Goal: Task Accomplishment & Management: Use online tool/utility

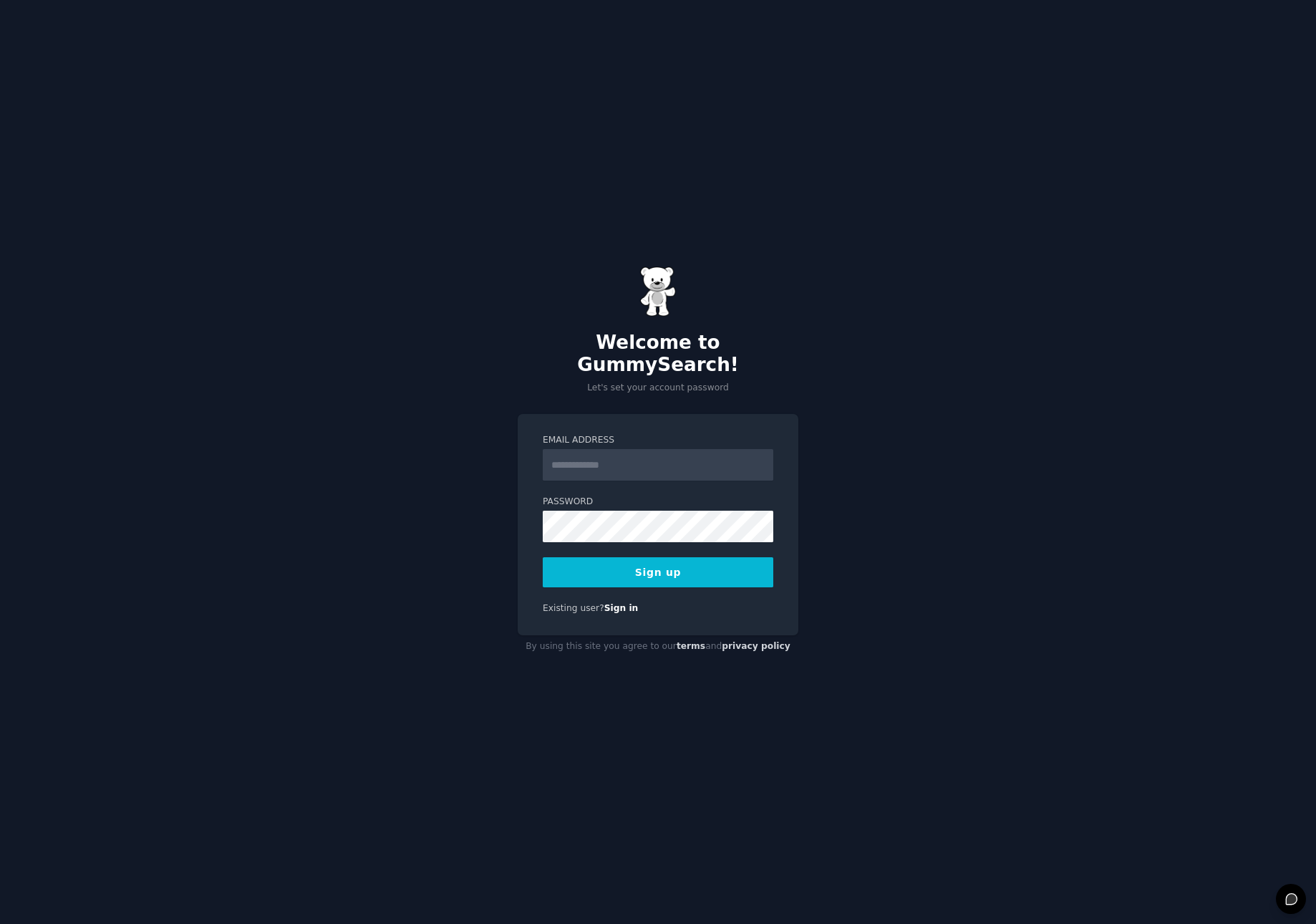
click at [602, 452] on input "Email Address" at bounding box center [658, 465] width 231 height 31
type input "**********"
click at [977, 205] on div "**********" at bounding box center [658, 462] width 1316 height 924
click at [702, 557] on button "Sign up" at bounding box center [658, 572] width 231 height 30
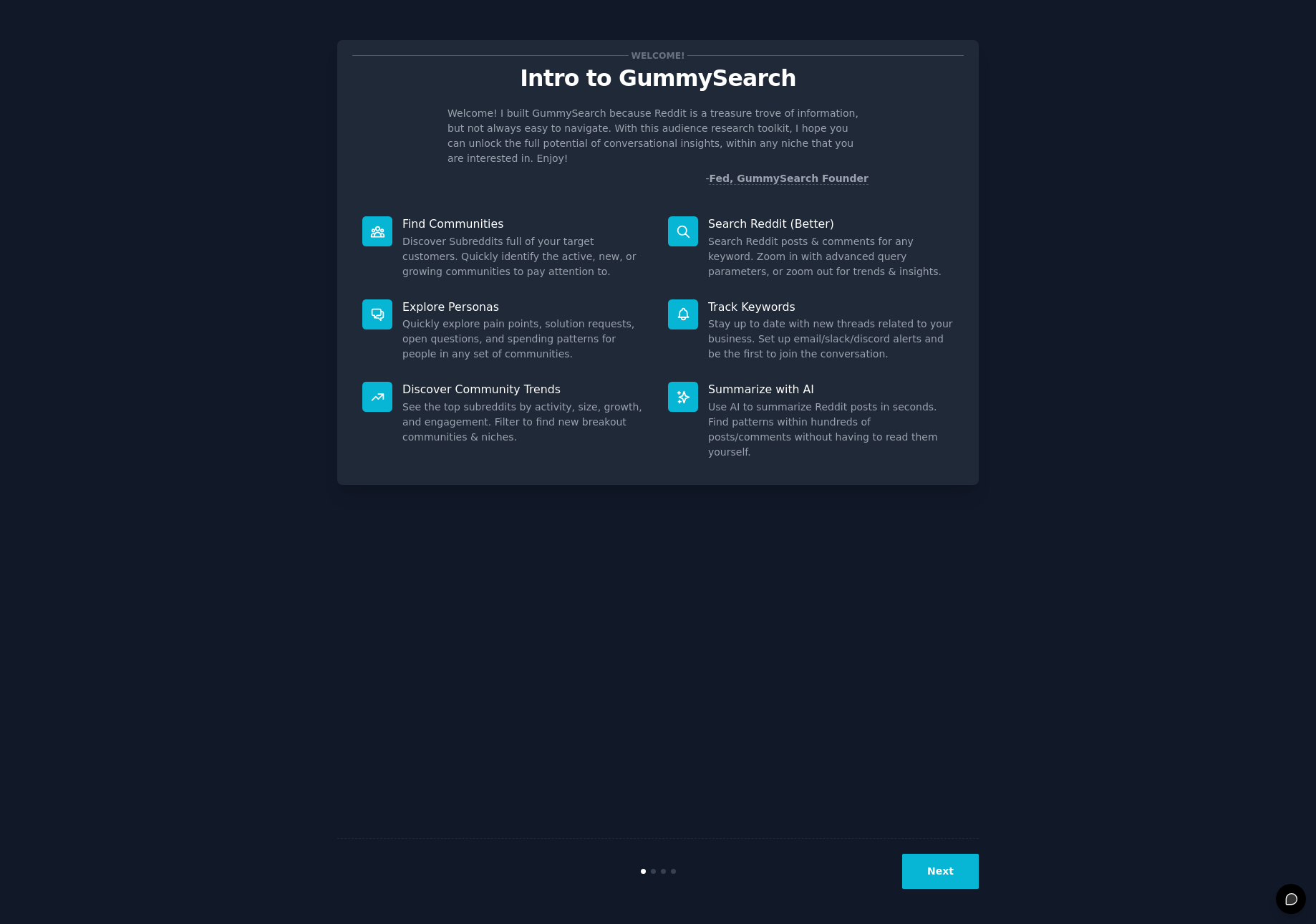
click at [932, 870] on button "Next" at bounding box center [940, 871] width 77 height 35
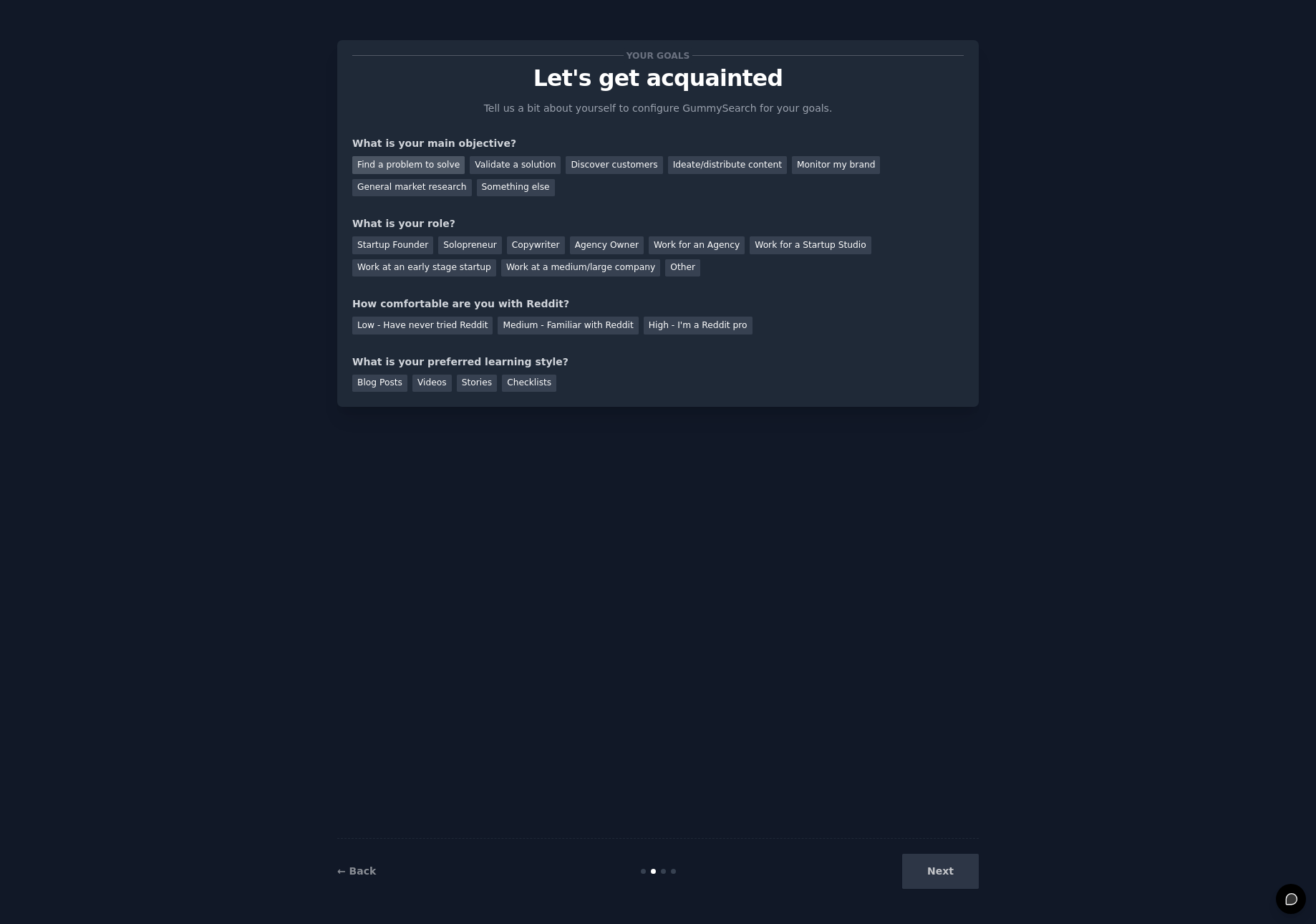
click at [382, 164] on div "Find a problem to solve" at bounding box center [408, 164] width 113 height 18
click at [503, 164] on div "Validate a solution" at bounding box center [515, 164] width 91 height 18
click at [579, 164] on div "Discover customers" at bounding box center [613, 164] width 97 height 18
click at [423, 167] on div "Find a problem to solve" at bounding box center [408, 164] width 113 height 18
click at [591, 164] on div "Discover customers" at bounding box center [613, 164] width 97 height 18
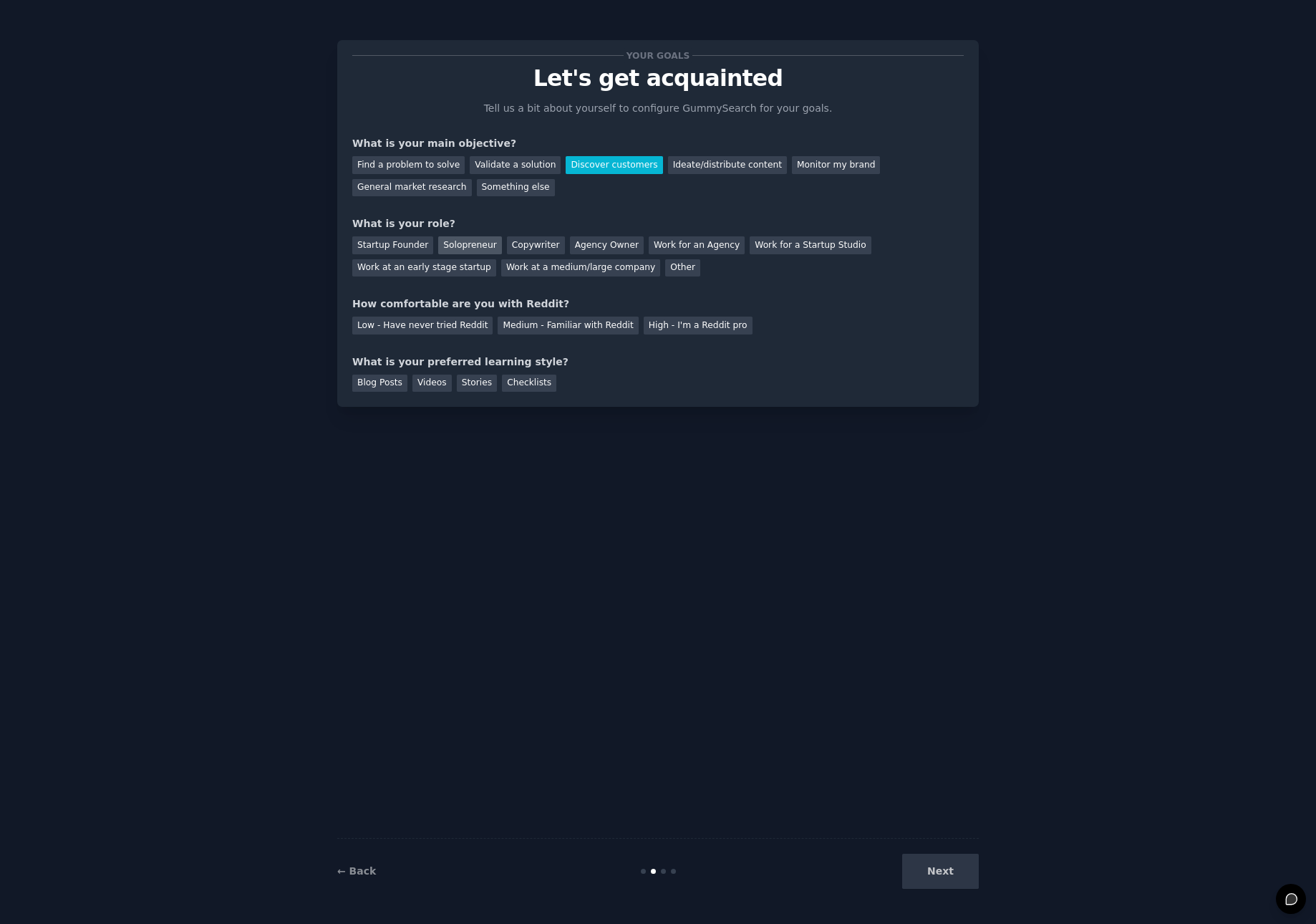
click at [476, 244] on div "Solopreneur" at bounding box center [469, 245] width 63 height 18
click at [566, 323] on div "Medium - Familiar with Reddit" at bounding box center [568, 325] width 140 height 18
click at [480, 381] on div "Stories" at bounding box center [477, 383] width 40 height 18
click at [945, 870] on button "Next" at bounding box center [940, 871] width 77 height 35
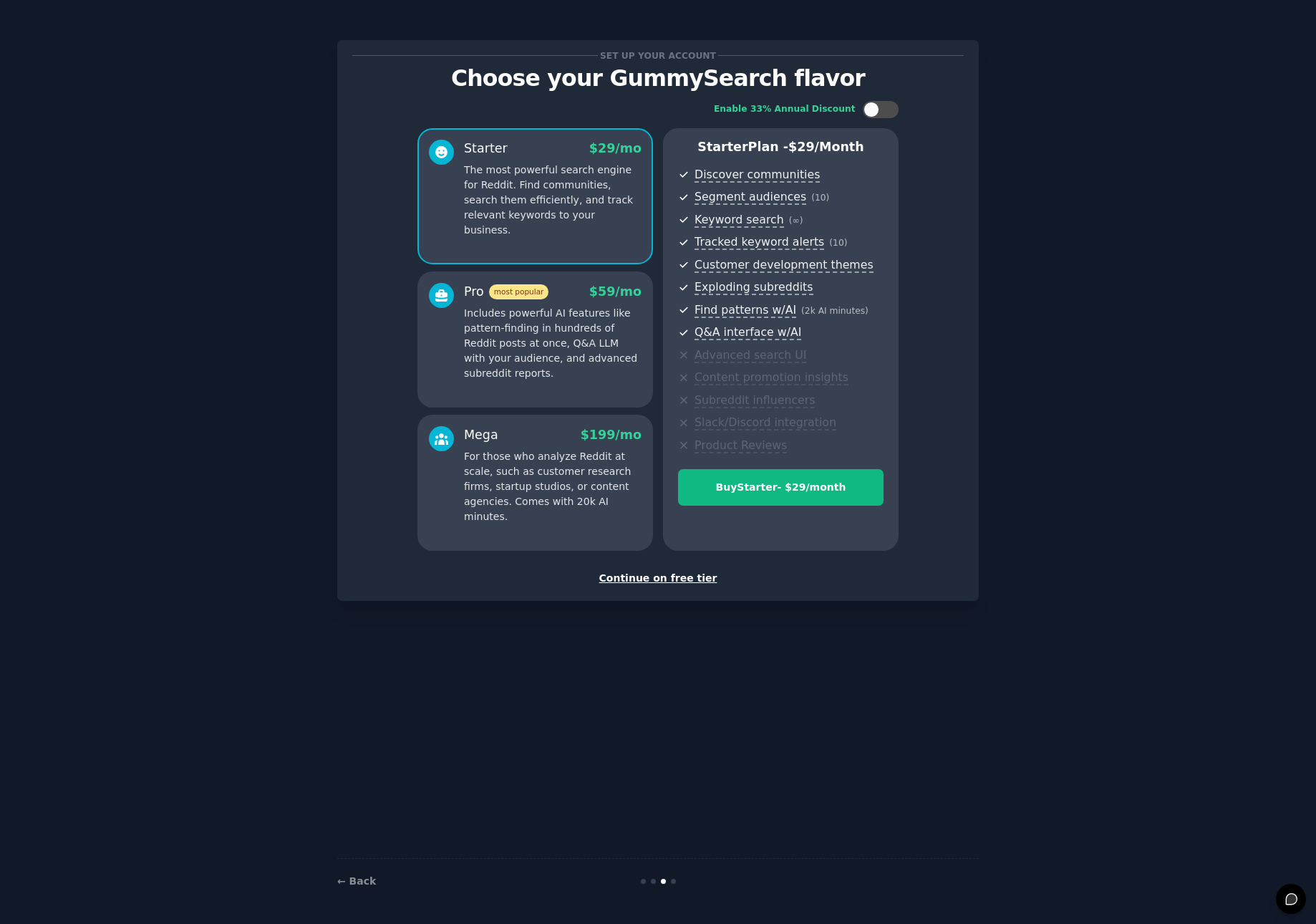
click at [672, 578] on div "Continue on free tier" at bounding box center [658, 578] width 611 height 15
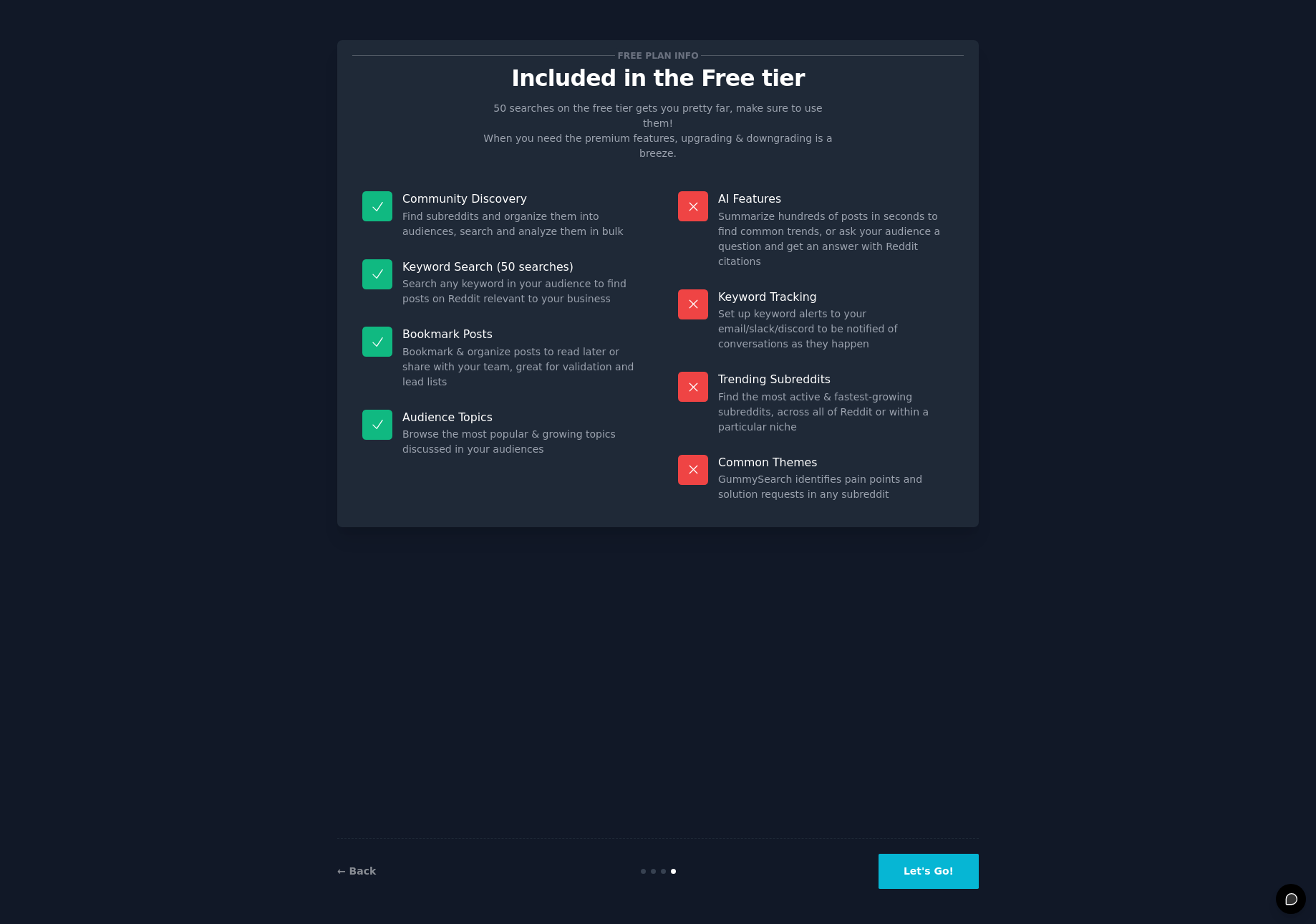
click at [936, 862] on button "Let's Go!" at bounding box center [928, 871] width 101 height 35
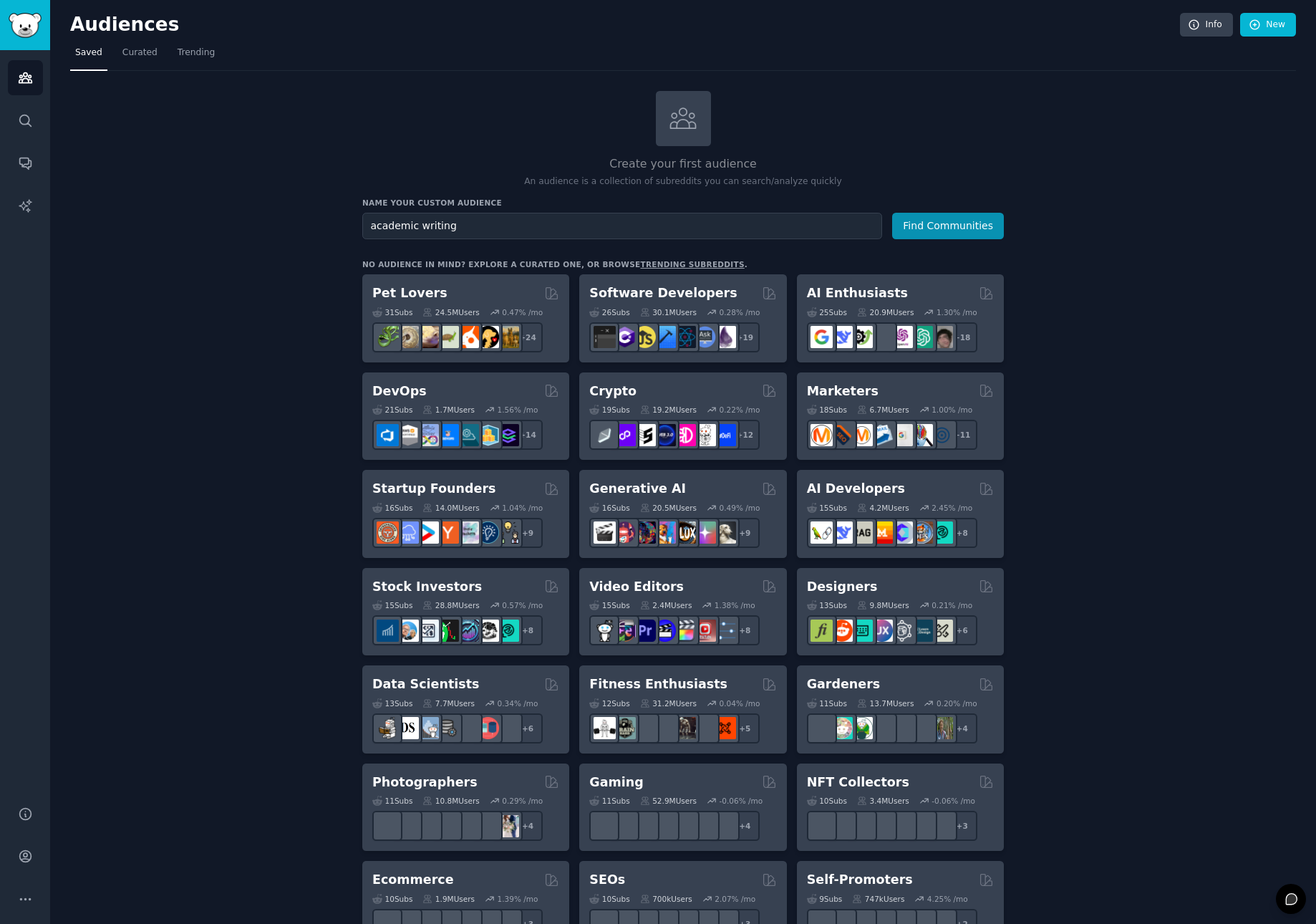
type input "academic writing"
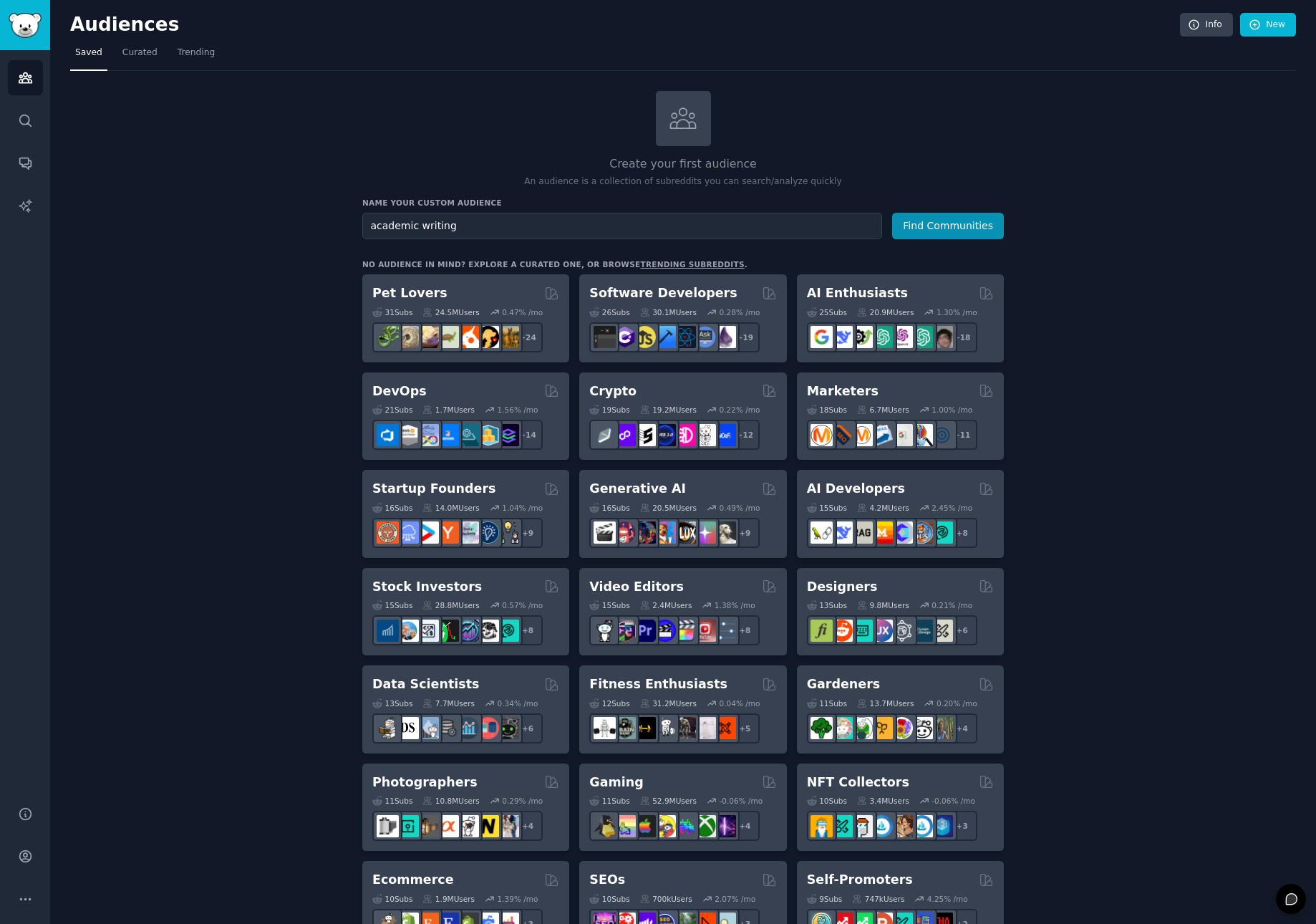
click at [892, 213] on button "Find Communities" at bounding box center [948, 225] width 112 height 27
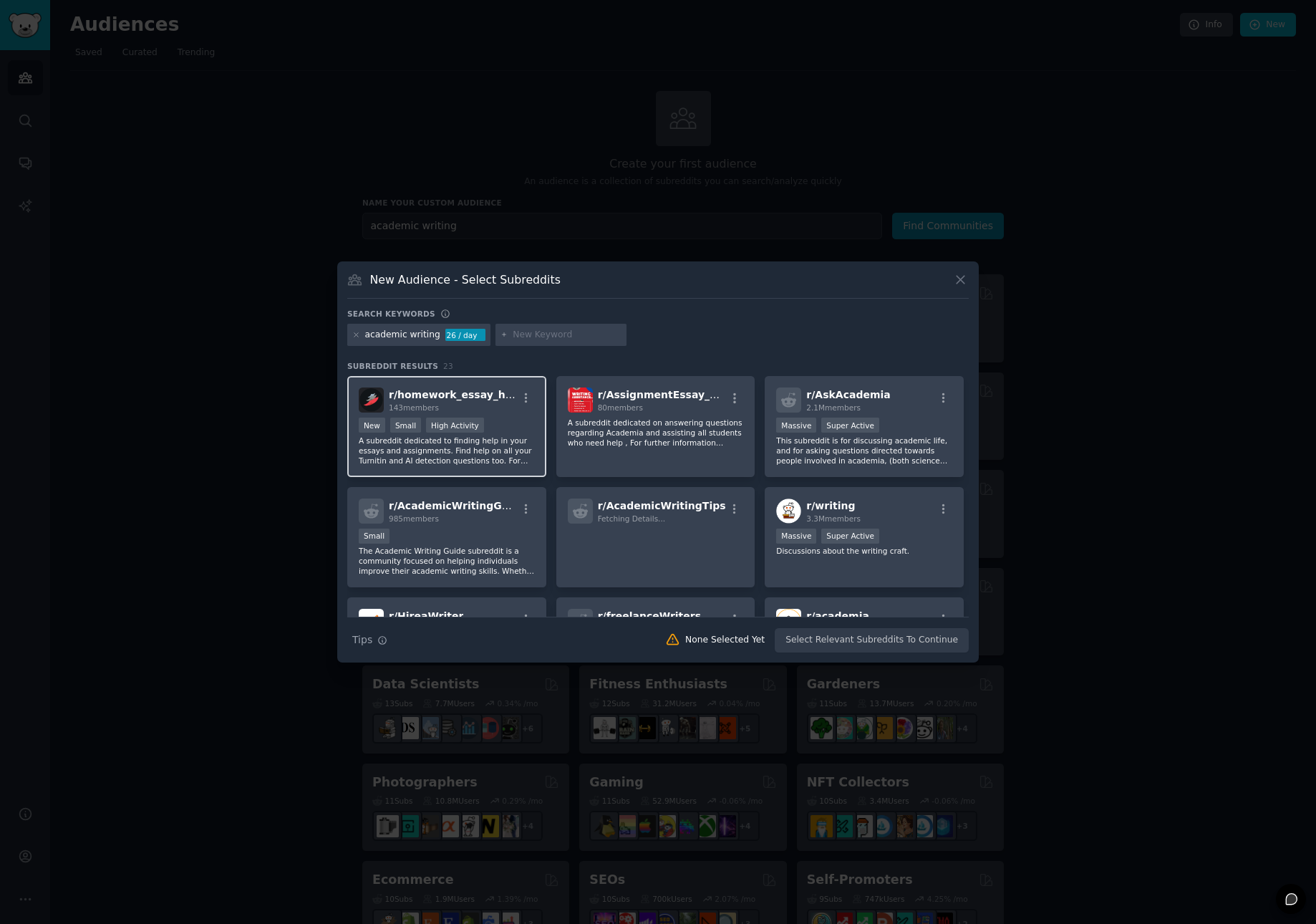
click at [513, 437] on p "A subreddit dedicated to finding help in your essays and assignments. Find help…" at bounding box center [446, 450] width 176 height 30
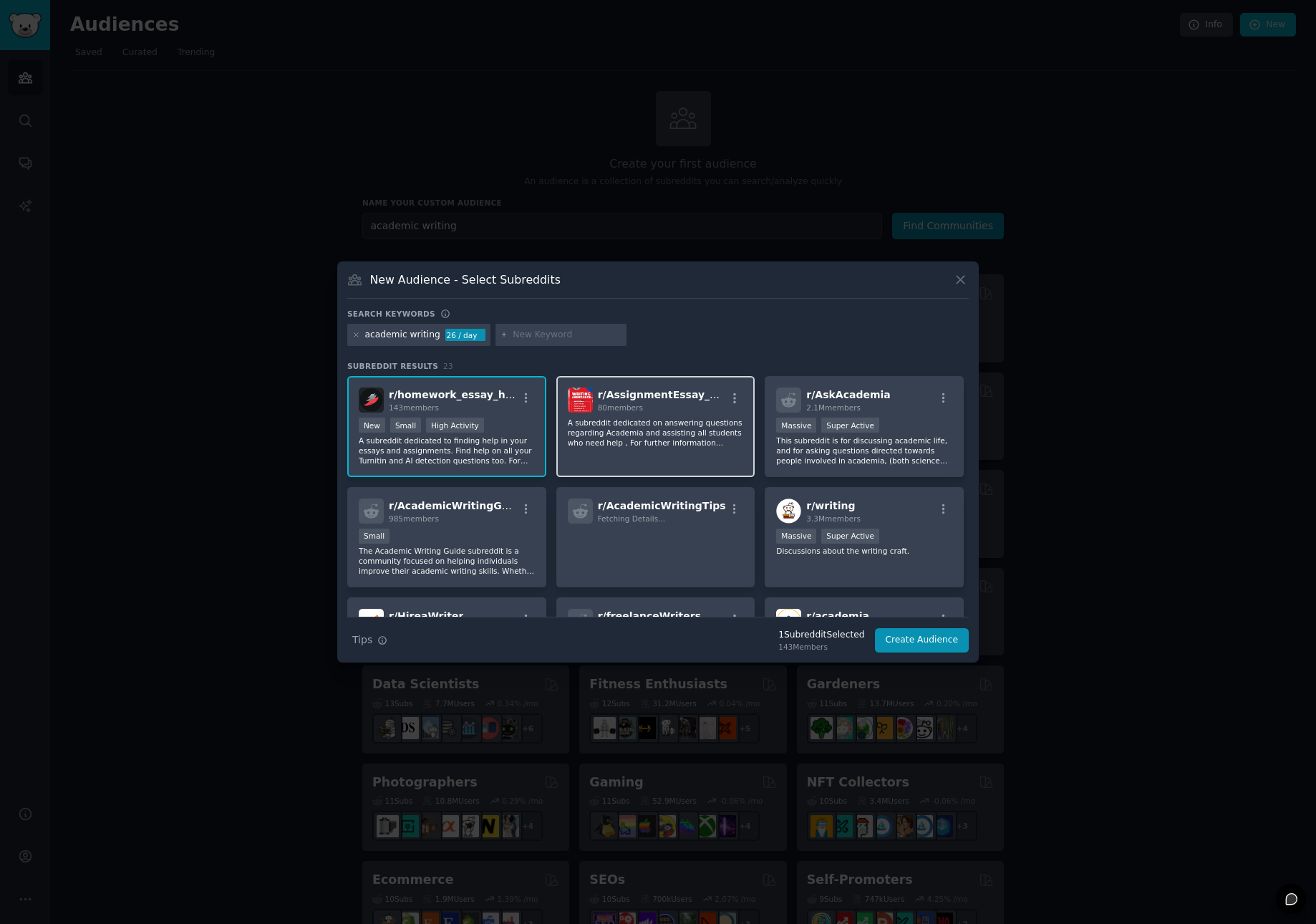
click at [619, 448] on div "r/ AssignmentEssay_Help 80 members A subreddit dedicated on answering questions…" at bounding box center [656, 426] width 199 height 101
click at [830, 451] on p "This subreddit is for discussing academic life, and for asking questions direct…" at bounding box center [863, 450] width 176 height 30
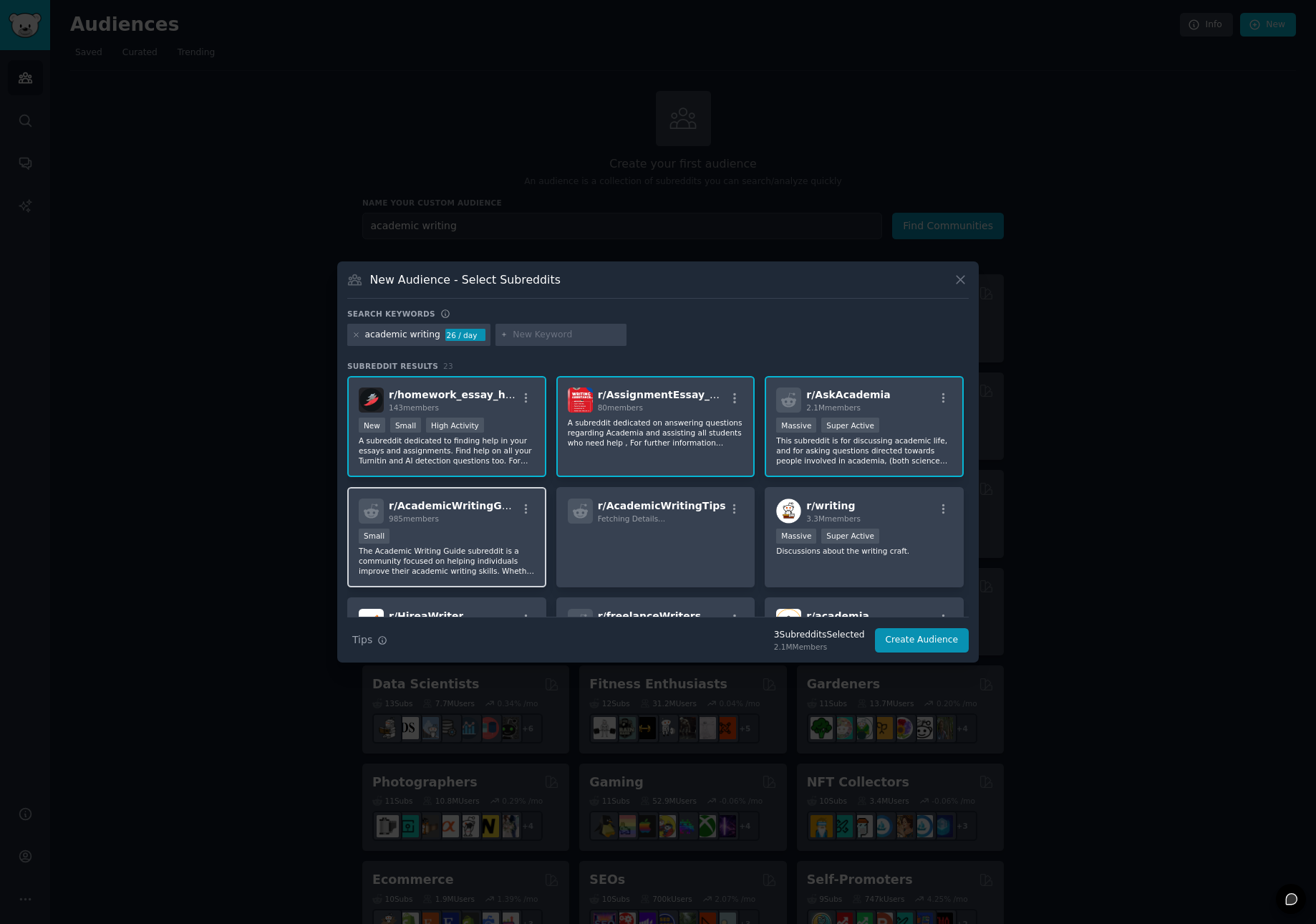
click at [493, 536] on div "Small" at bounding box center [446, 537] width 176 height 18
click at [604, 544] on p at bounding box center [656, 543] width 176 height 30
click at [827, 563] on div "r/ writing 3.3M members Massive Super Active Discussions about the writing craf…" at bounding box center [864, 537] width 199 height 101
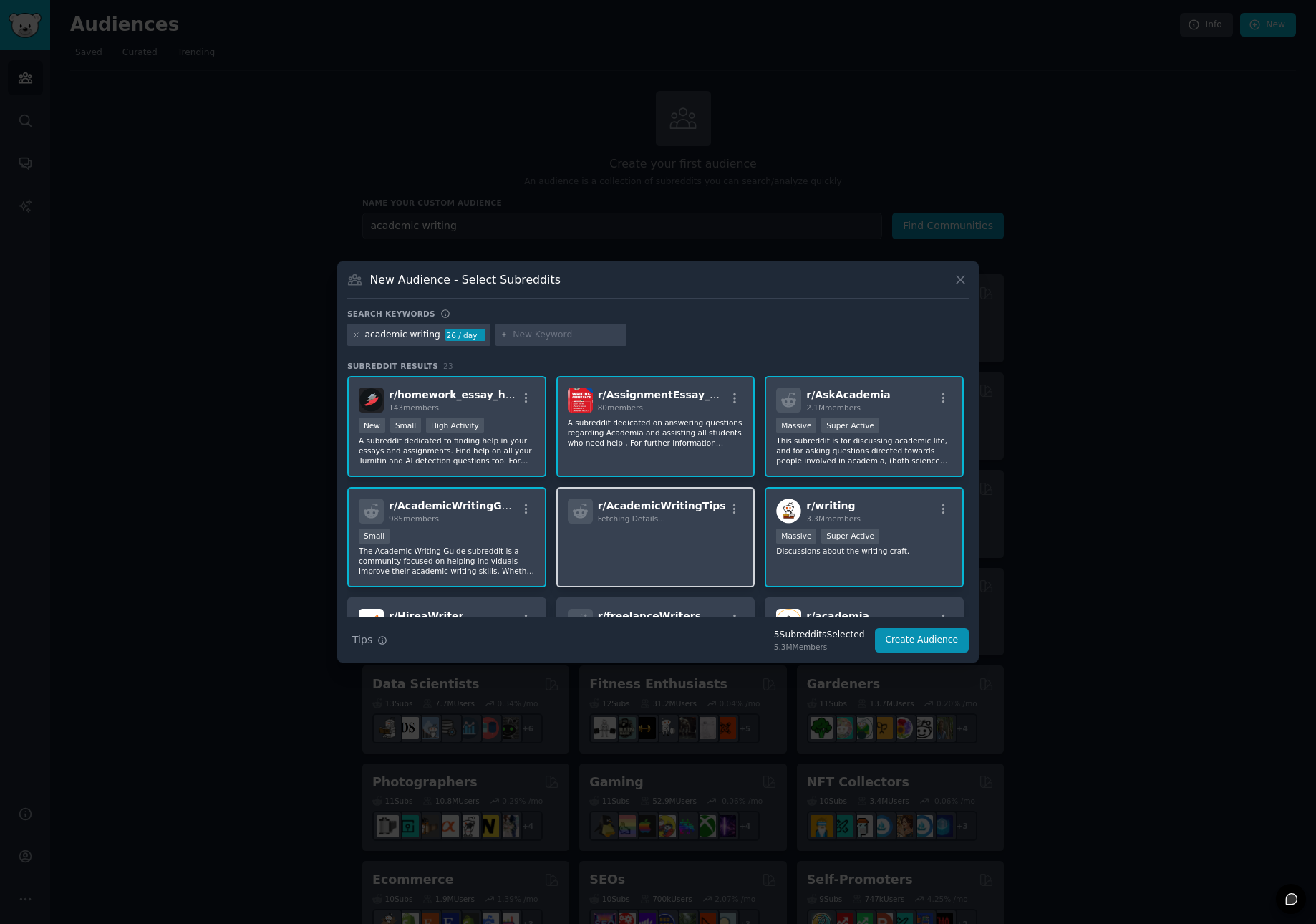
click at [674, 547] on p at bounding box center [656, 543] width 176 height 30
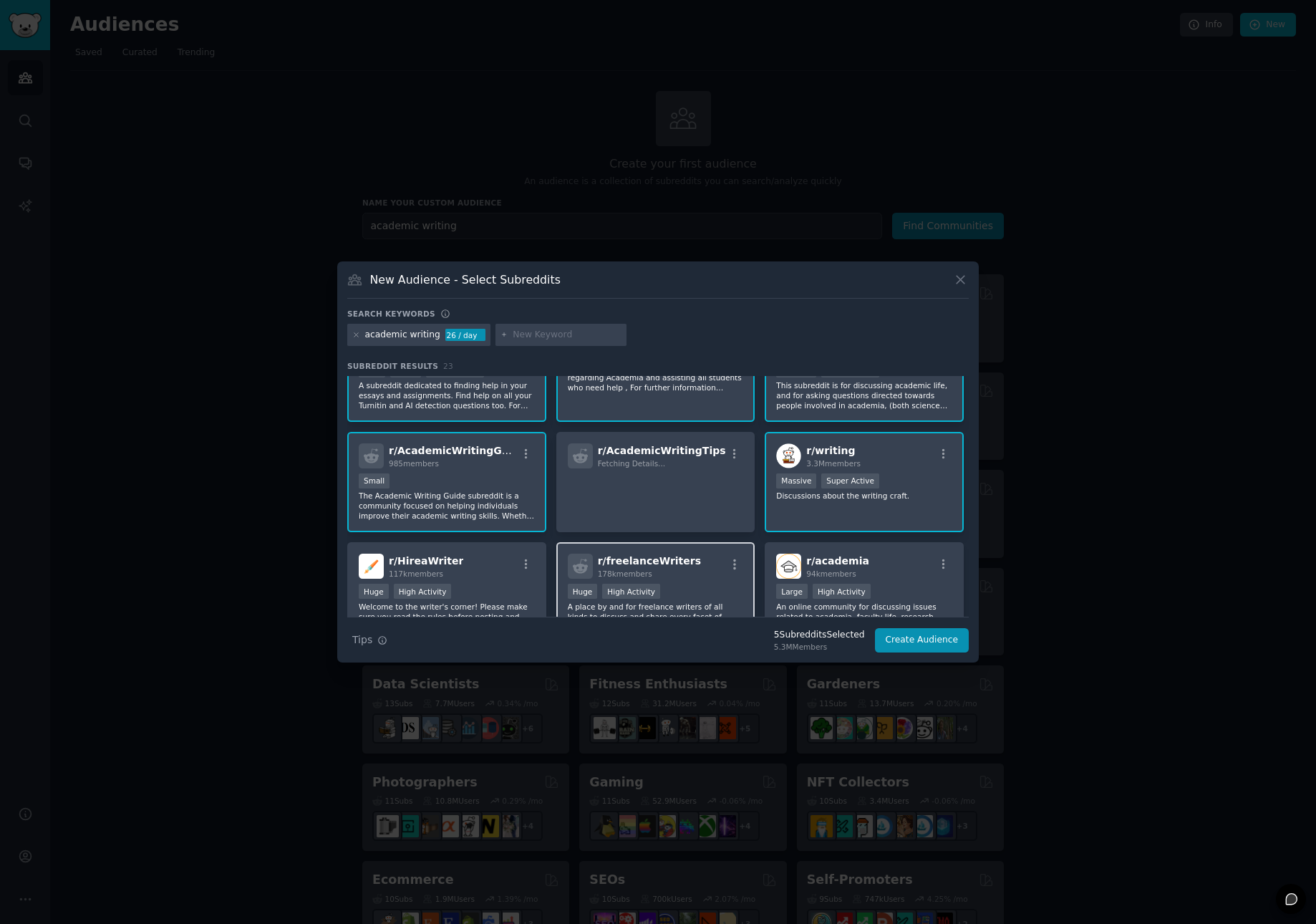
scroll to position [125, 0]
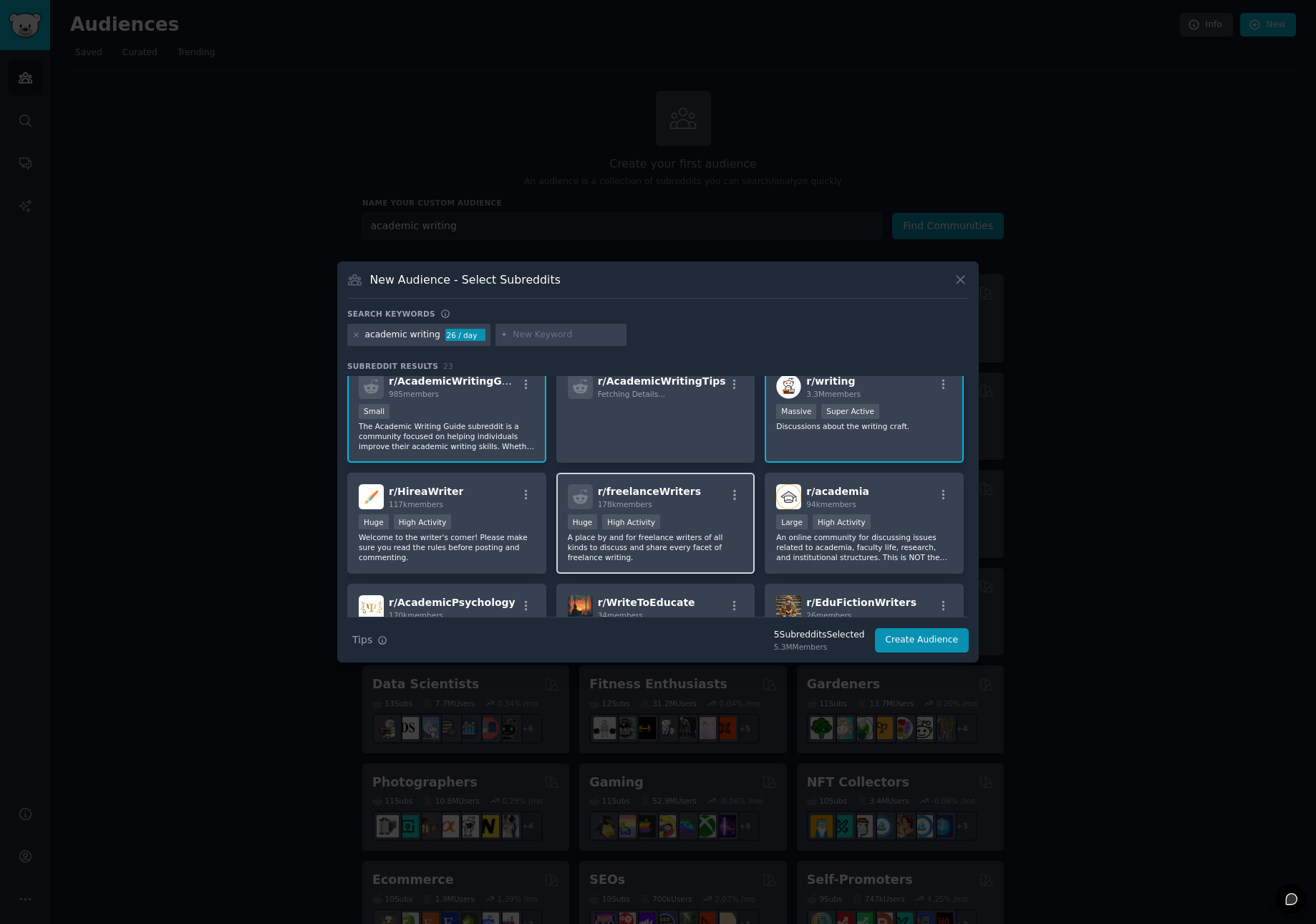
click at [693, 550] on p "A place by and for freelance writers of all kinds to discuss and share every fa…" at bounding box center [656, 547] width 176 height 30
click at [499, 530] on div "Huge High Activity" at bounding box center [446, 523] width 176 height 18
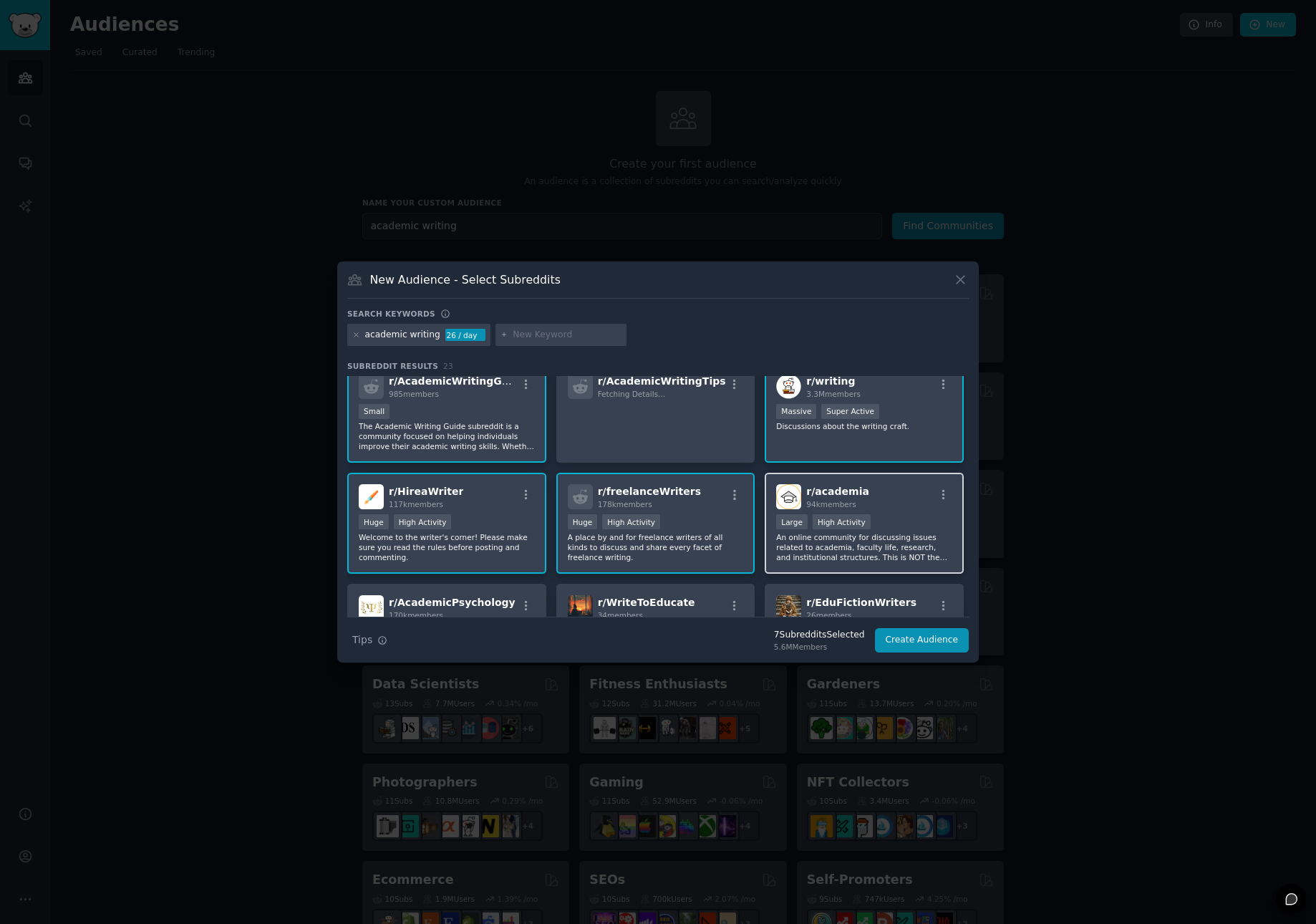
click at [791, 550] on p "An online community for discussing issues related to academia, faculty life, re…" at bounding box center [863, 547] width 176 height 30
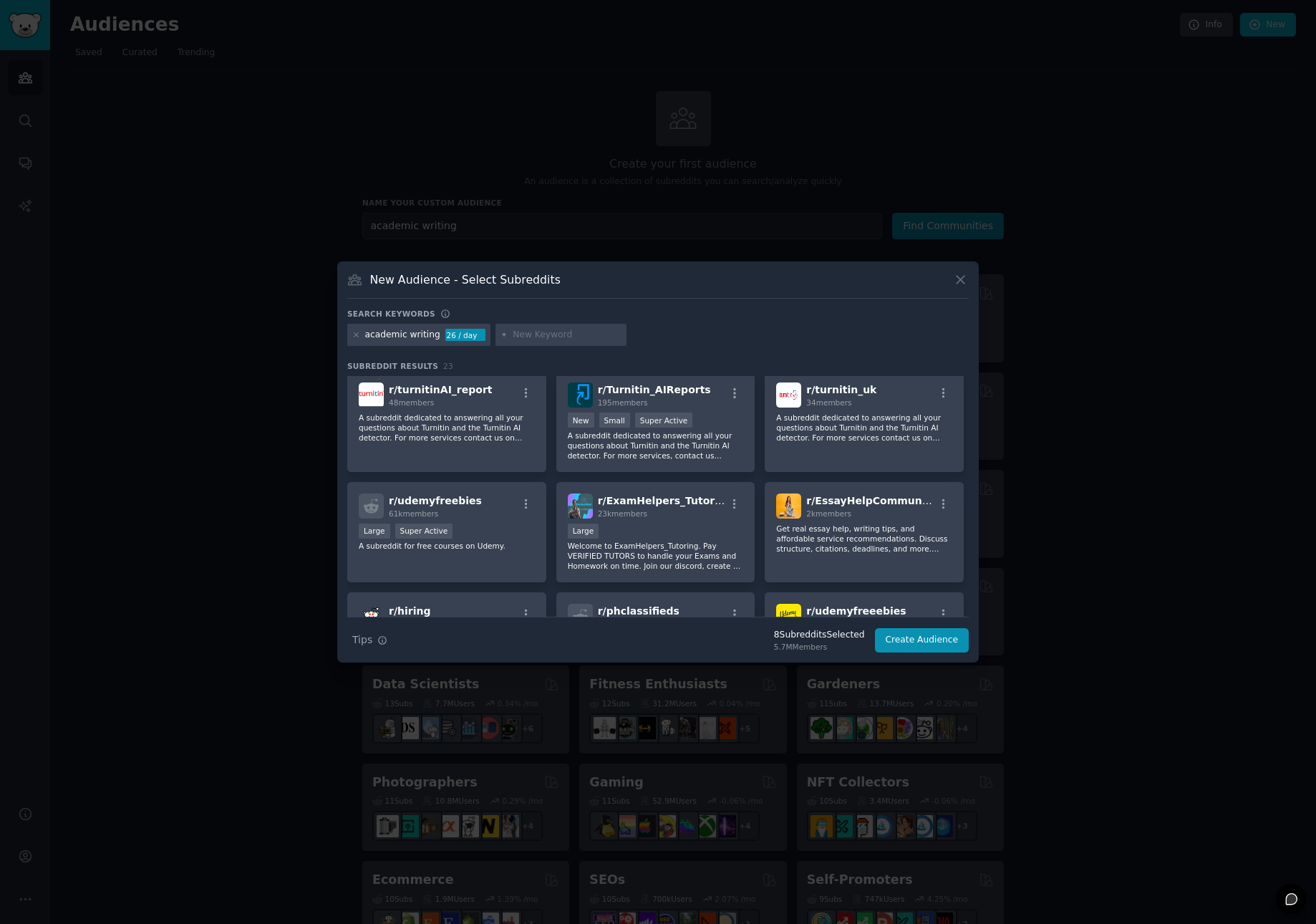
scroll to position [457, 0]
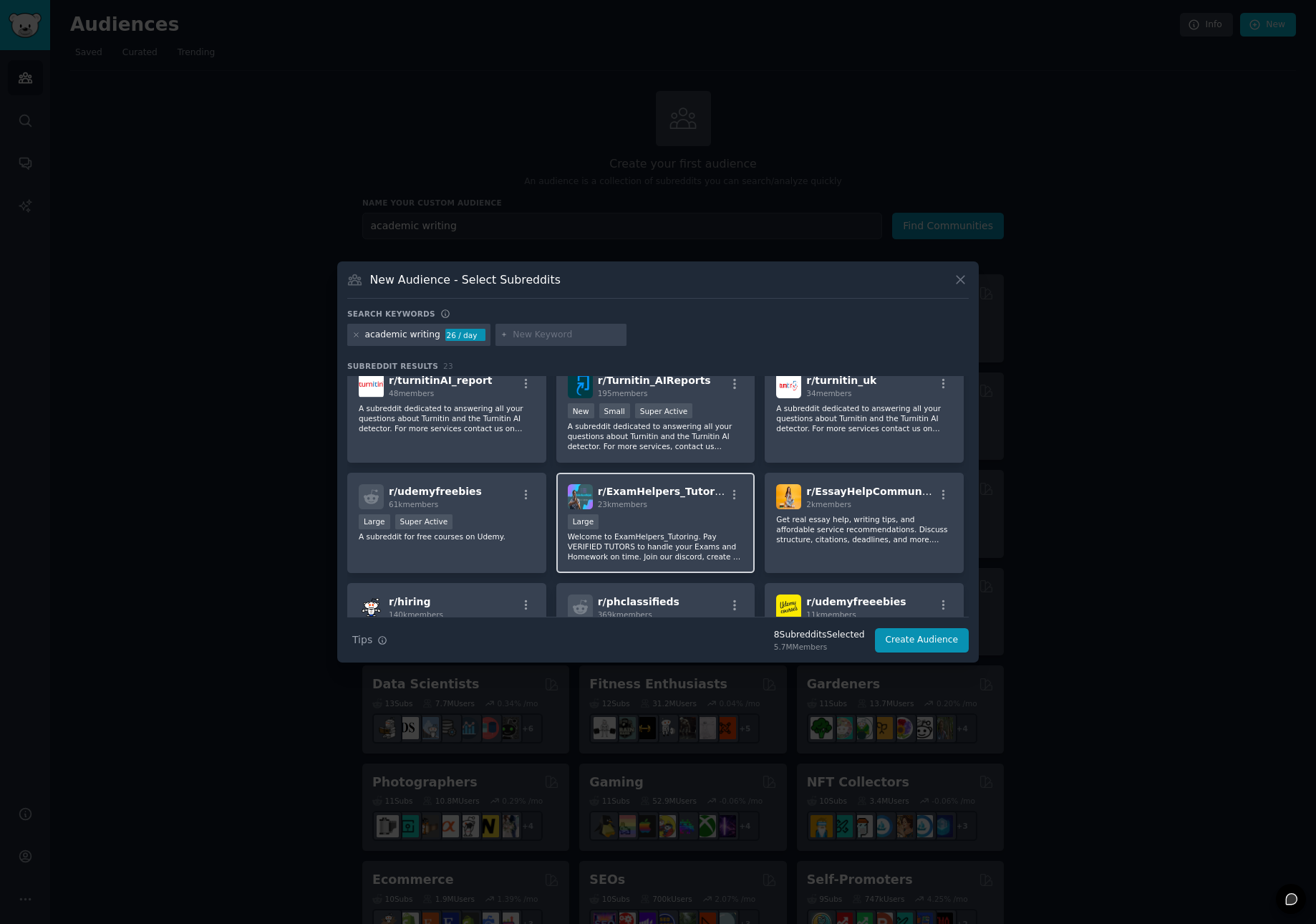
click at [728, 543] on p "Welcome to ExamHelpers_Tutoring. Pay VERIFIED TUTORS to handle your Exams and H…" at bounding box center [656, 546] width 176 height 30
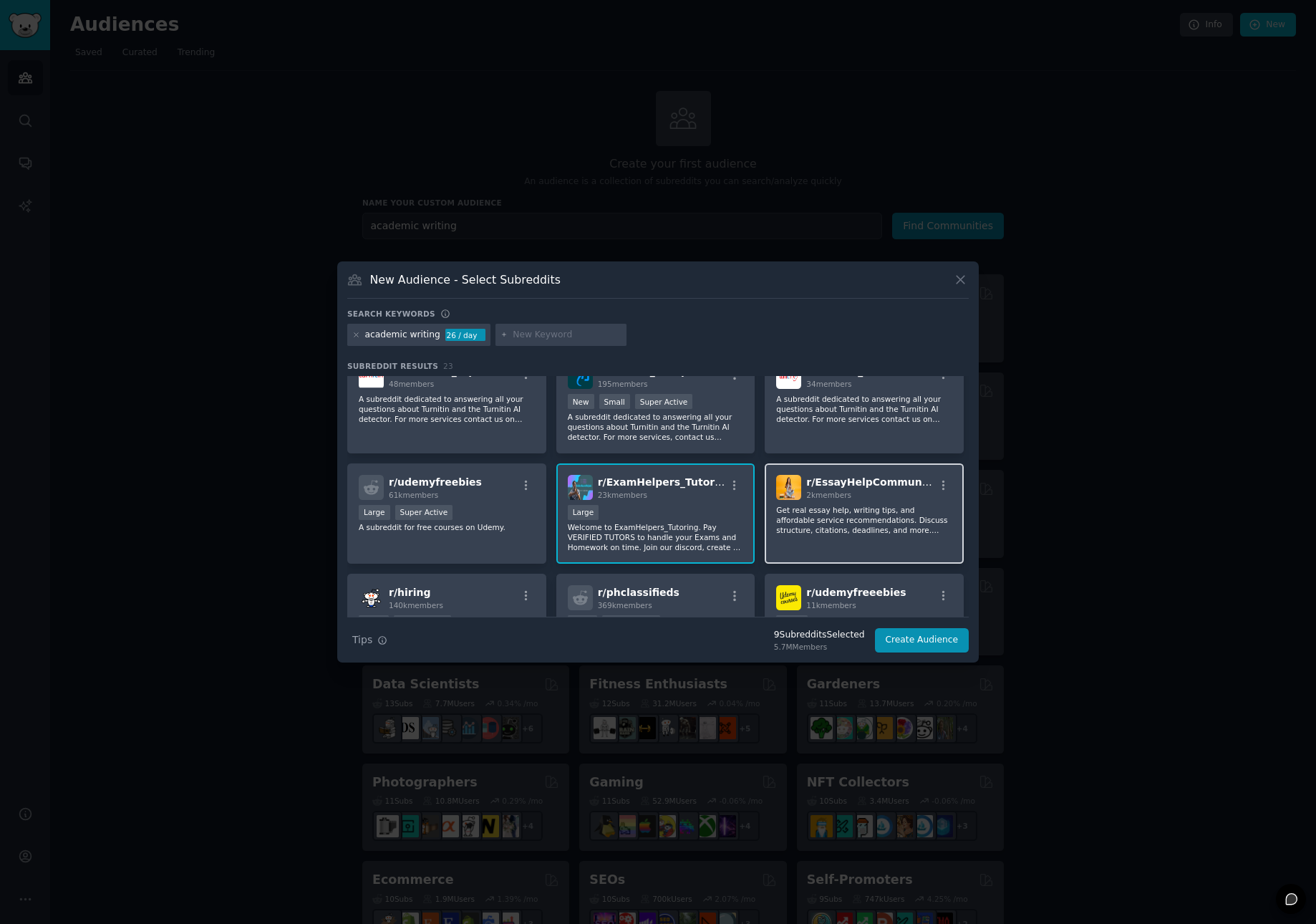
click at [852, 537] on div "r/ EssayHelpCommunity 2k members Get real essay help, writing tips, and afforda…" at bounding box center [864, 514] width 199 height 101
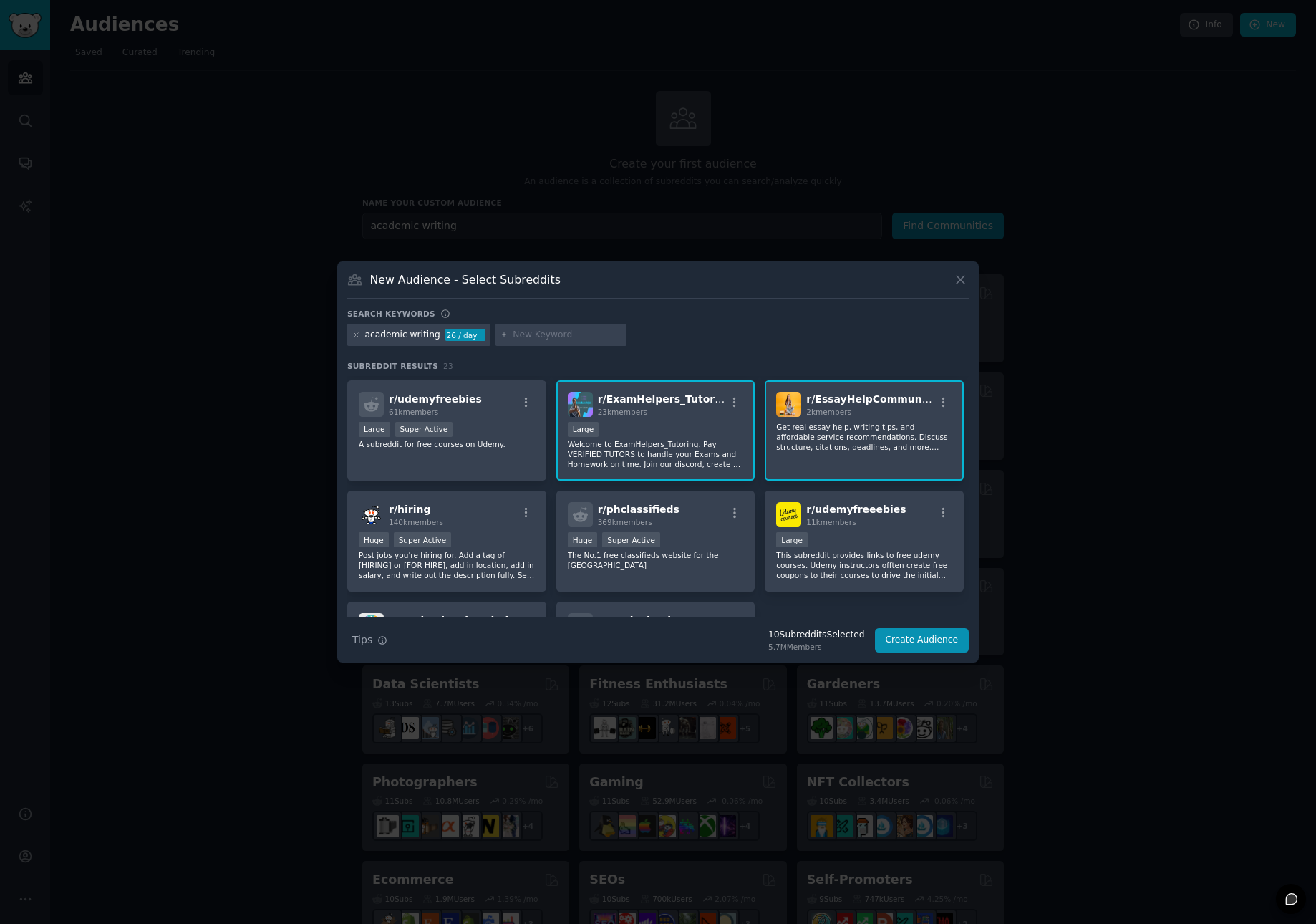
scroll to position [559, 0]
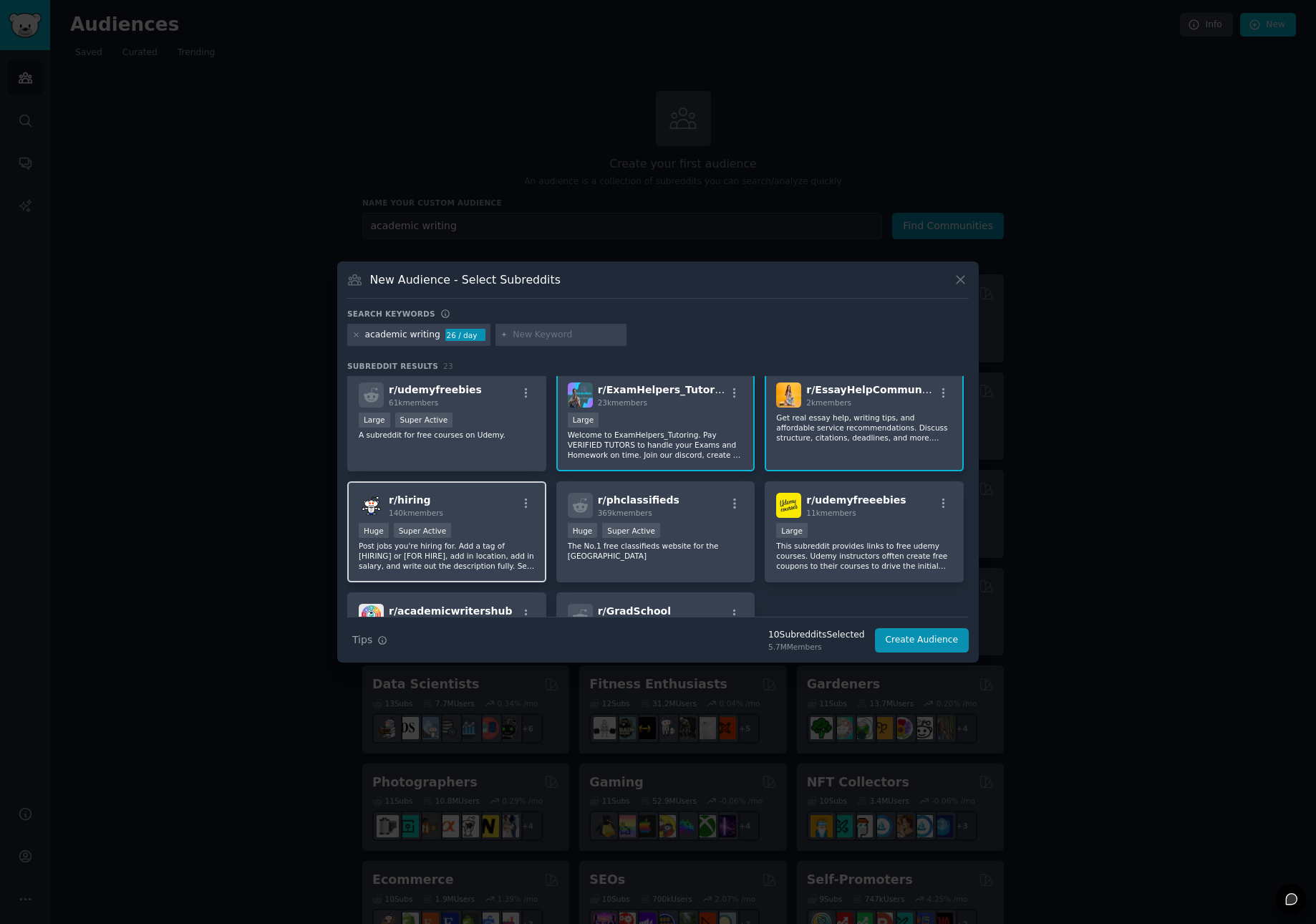
click at [464, 556] on p "Post jobs you're hiring for. Add a tag of [HIRING] or [FOR HIRE], add in locati…" at bounding box center [446, 555] width 176 height 30
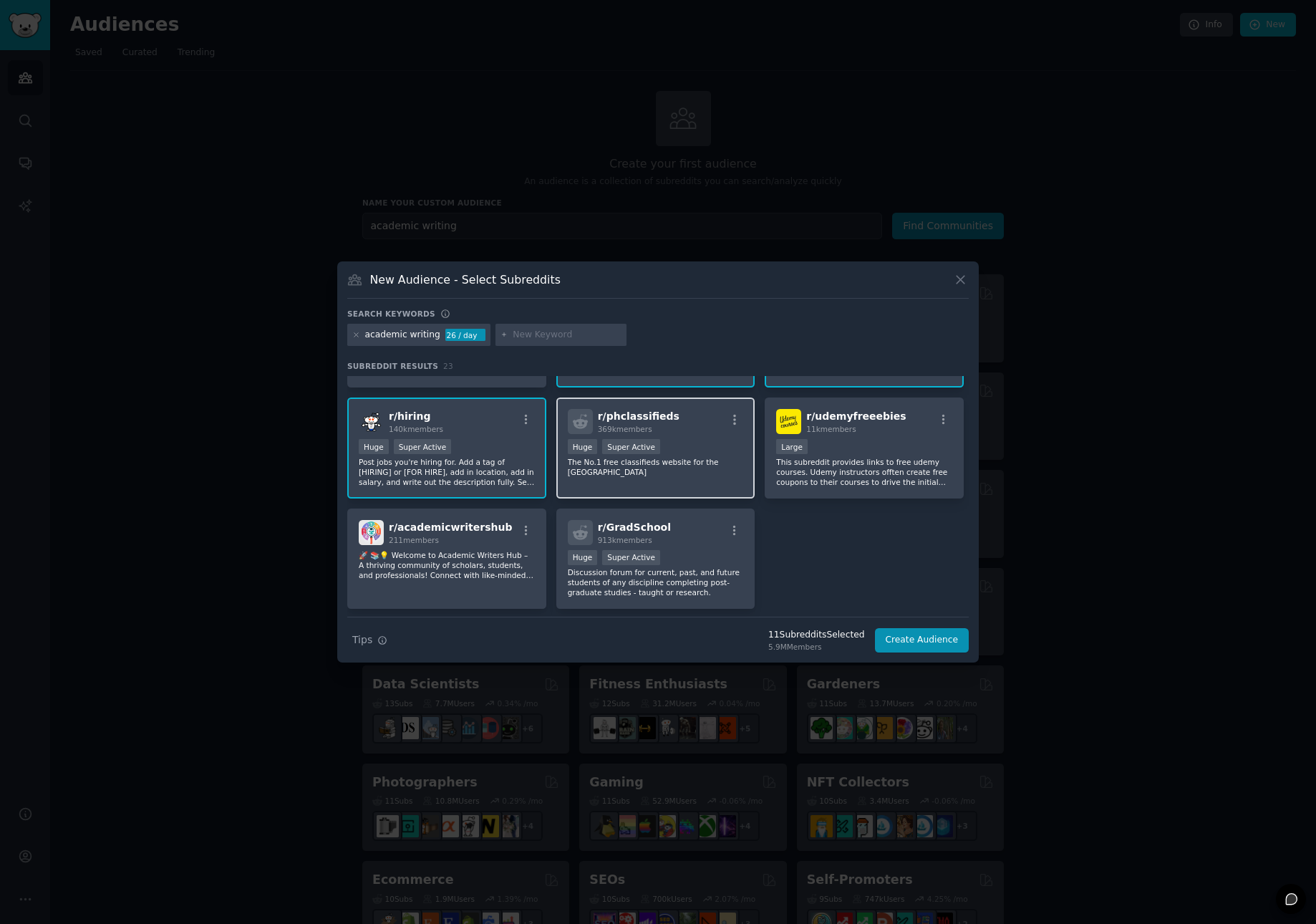
scroll to position [662, 0]
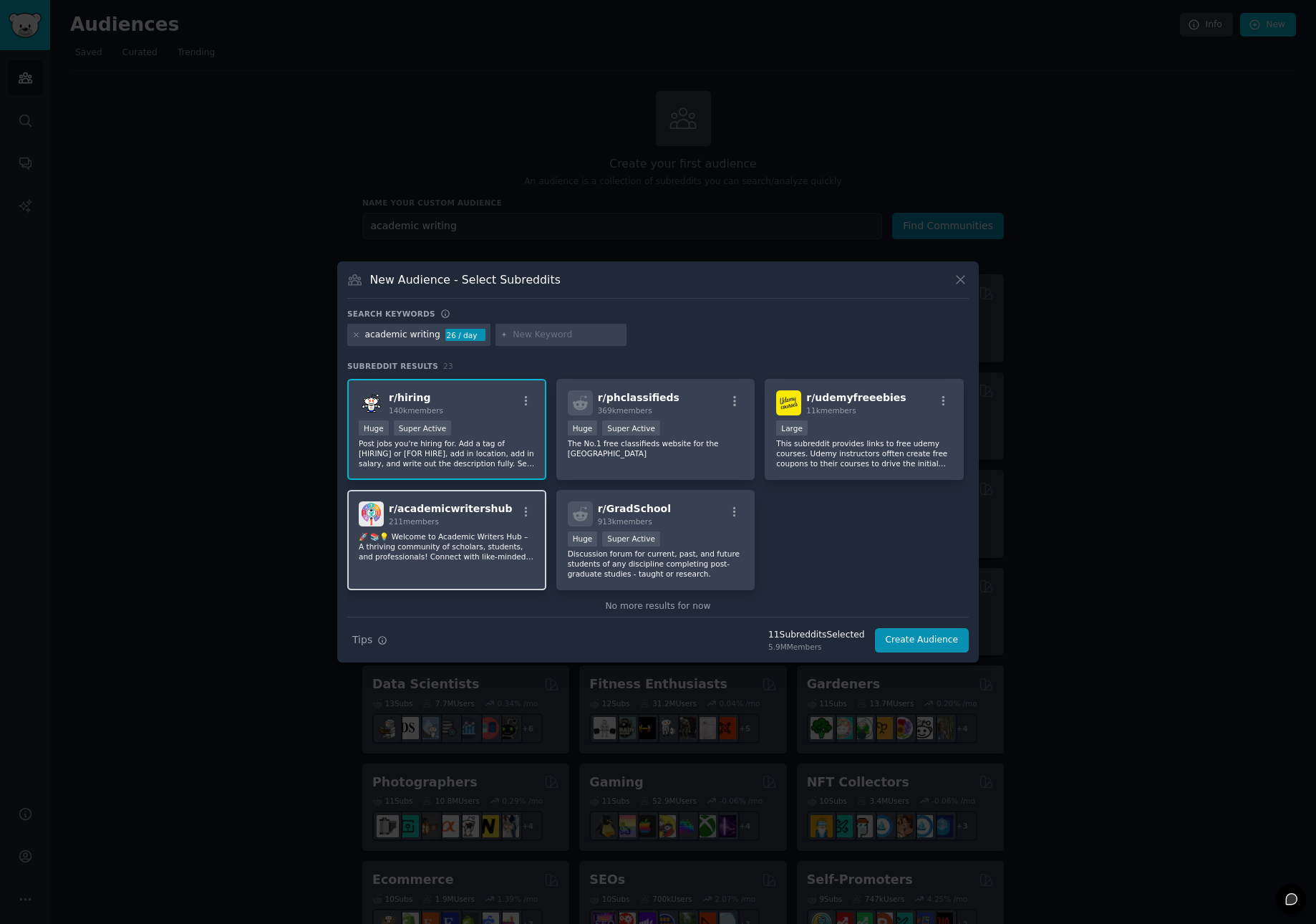
click at [501, 559] on p "🚀 📚💡 Welcome to Academic Writers Hub – A thriving community of scholars, studen…" at bounding box center [446, 546] width 176 height 30
click at [616, 570] on p "Discussion forum for current, past, and future students of any discipline compl…" at bounding box center [656, 564] width 176 height 30
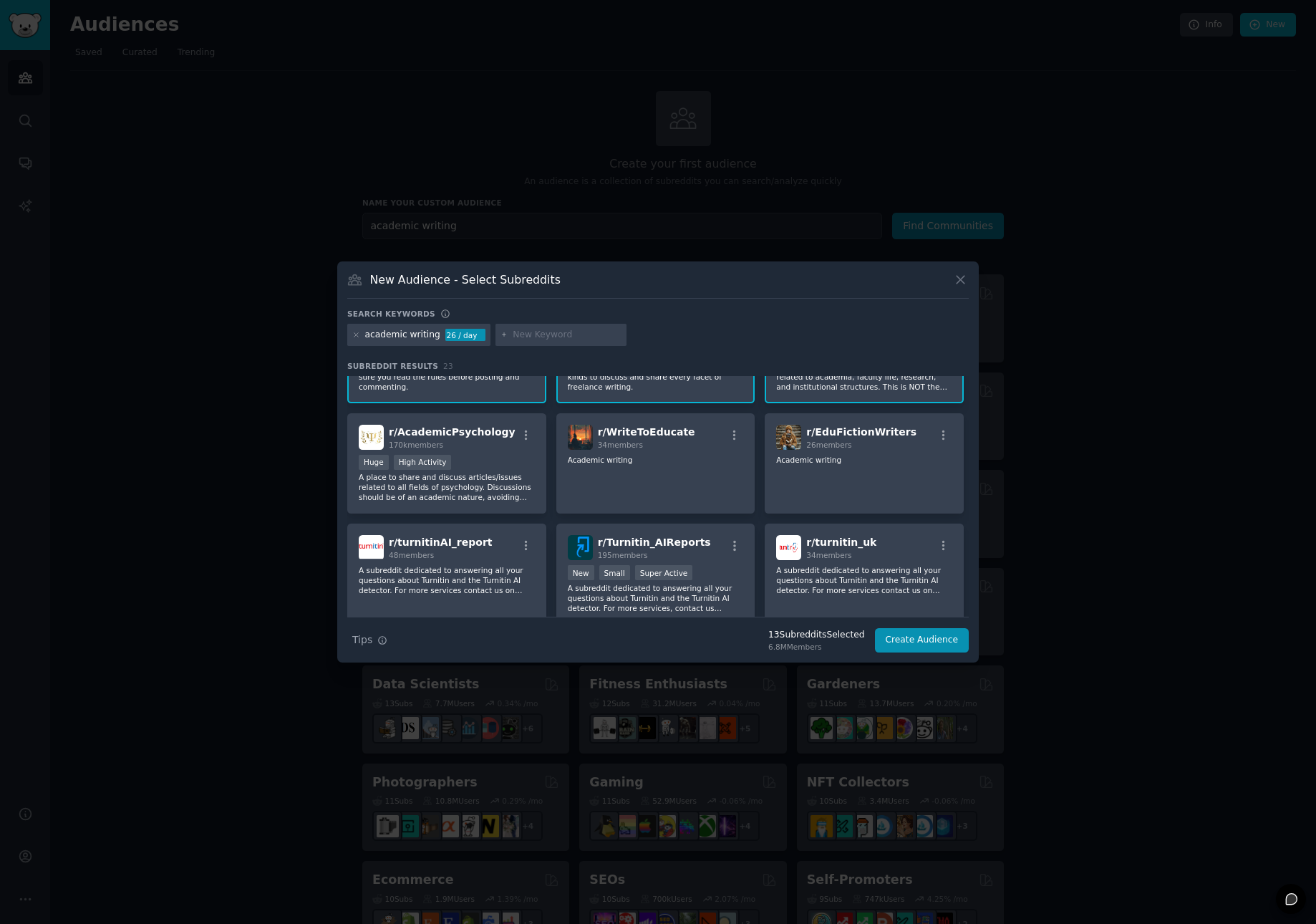
scroll to position [443, 0]
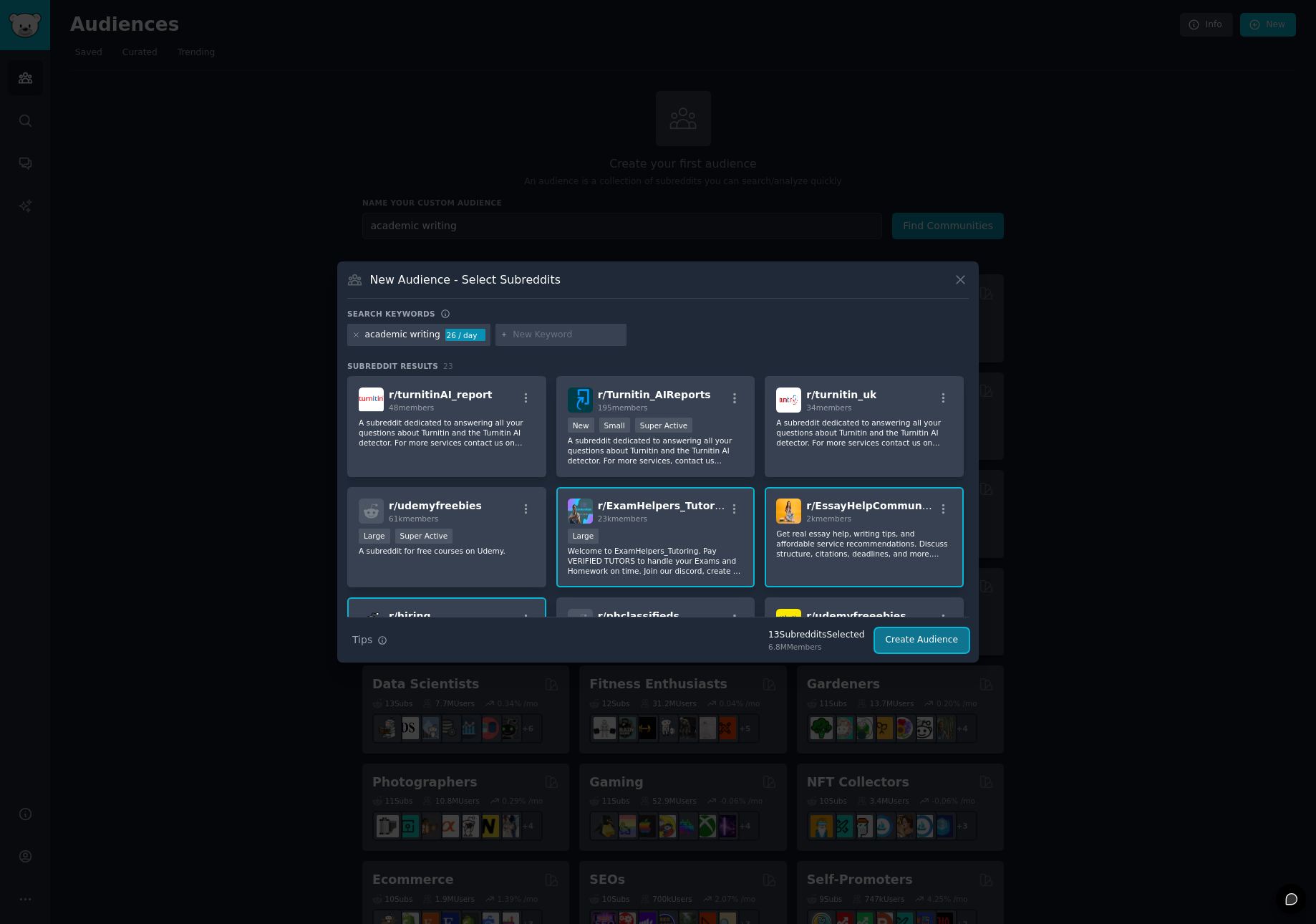
click at [924, 641] on button "Create Audience" at bounding box center [922, 640] width 94 height 24
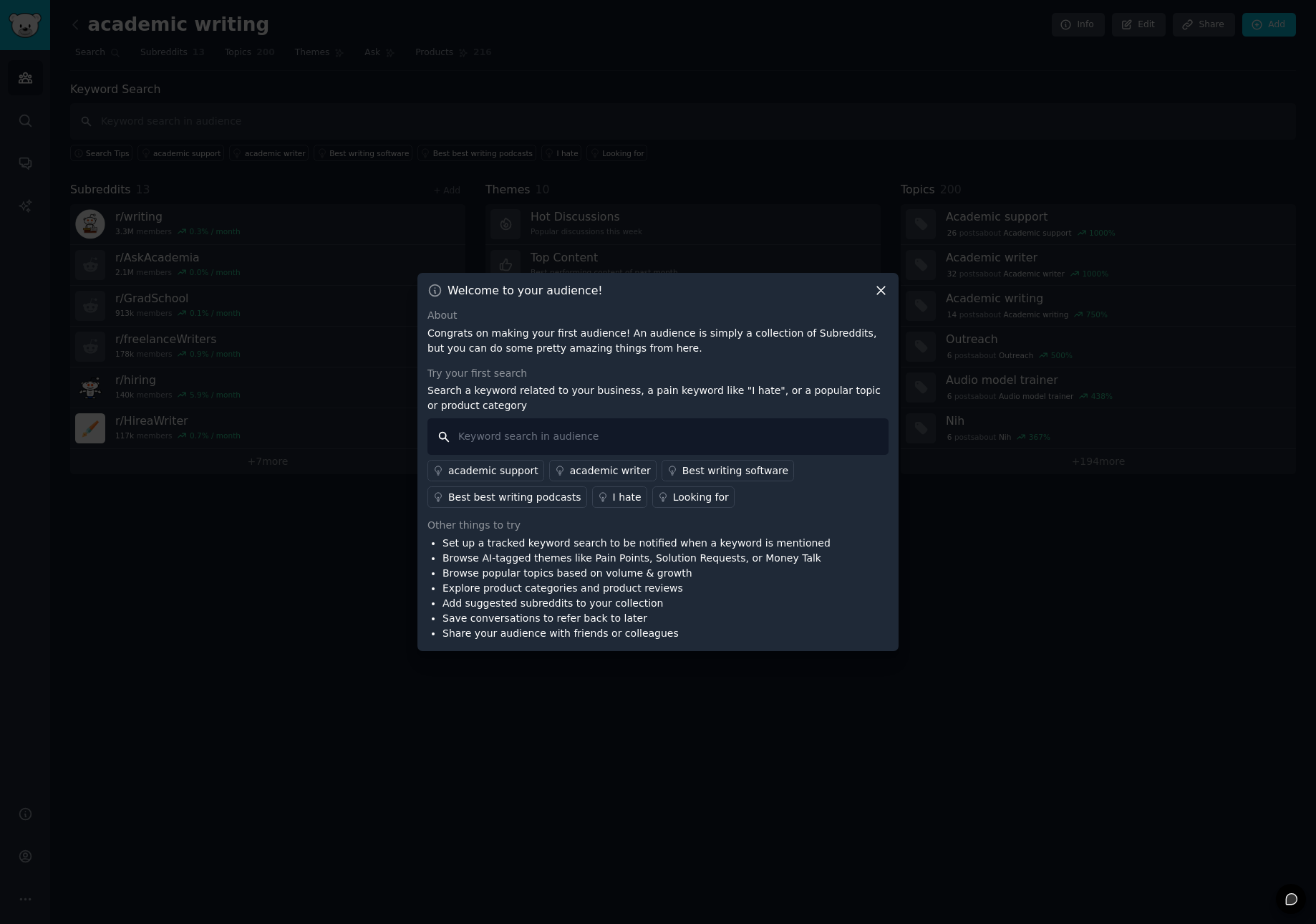
click at [494, 438] on input "text" at bounding box center [658, 437] width 461 height 37
type input "a"
type input "my class"
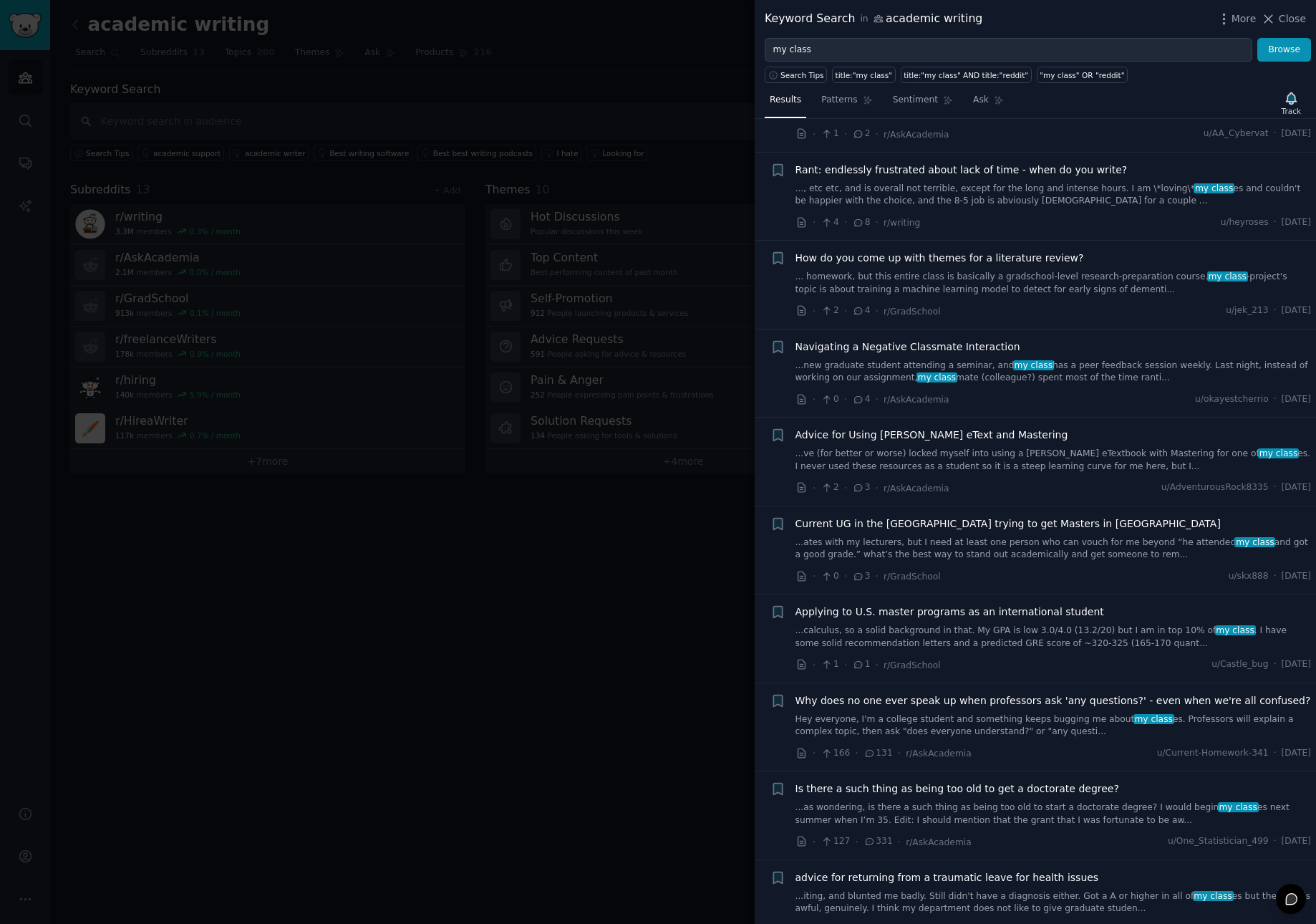
scroll to position [176, 0]
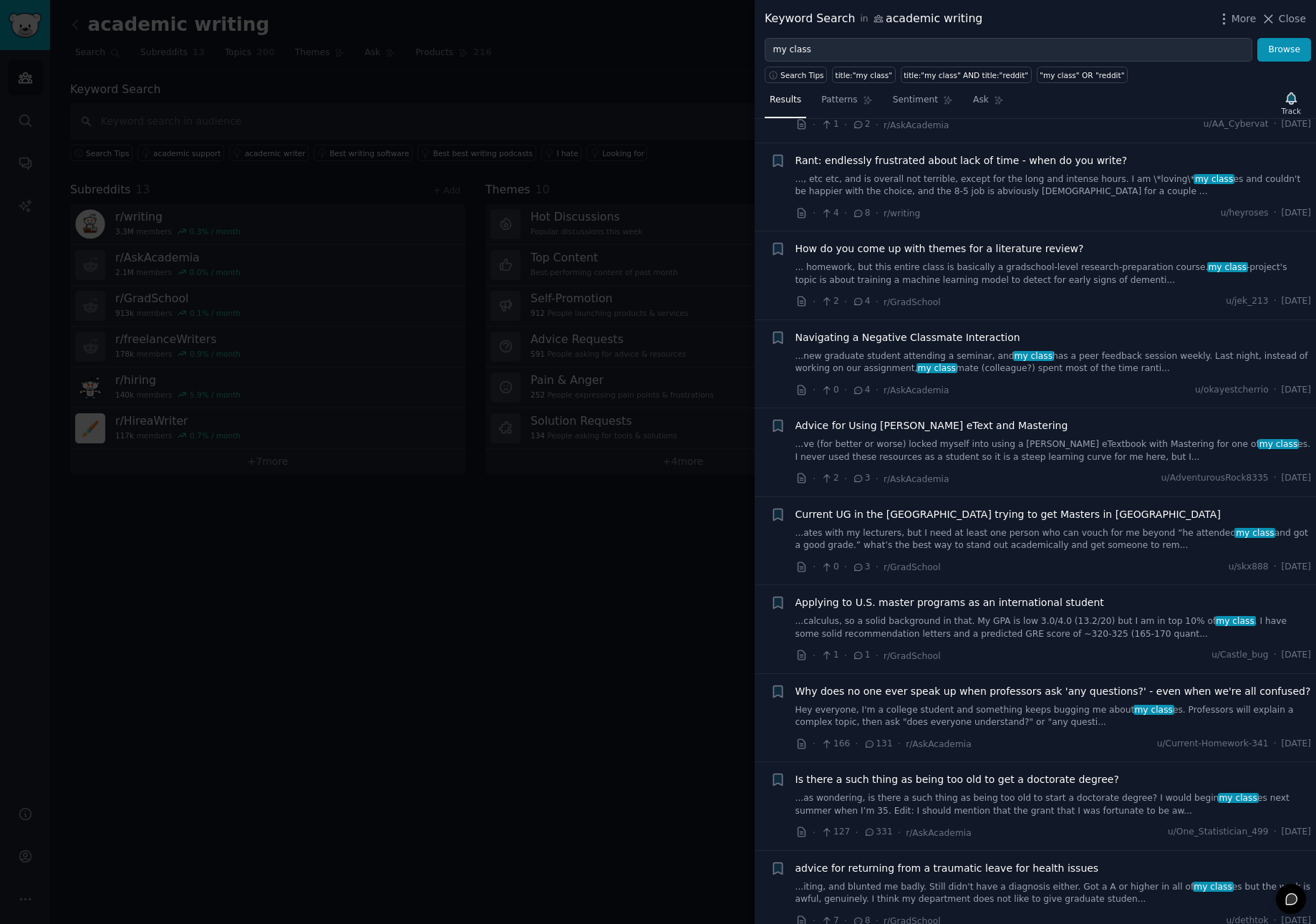
click at [980, 442] on link "...ve (for better or worse) locked myself into using a Pearson eTextbook with M…" at bounding box center [1053, 450] width 516 height 25
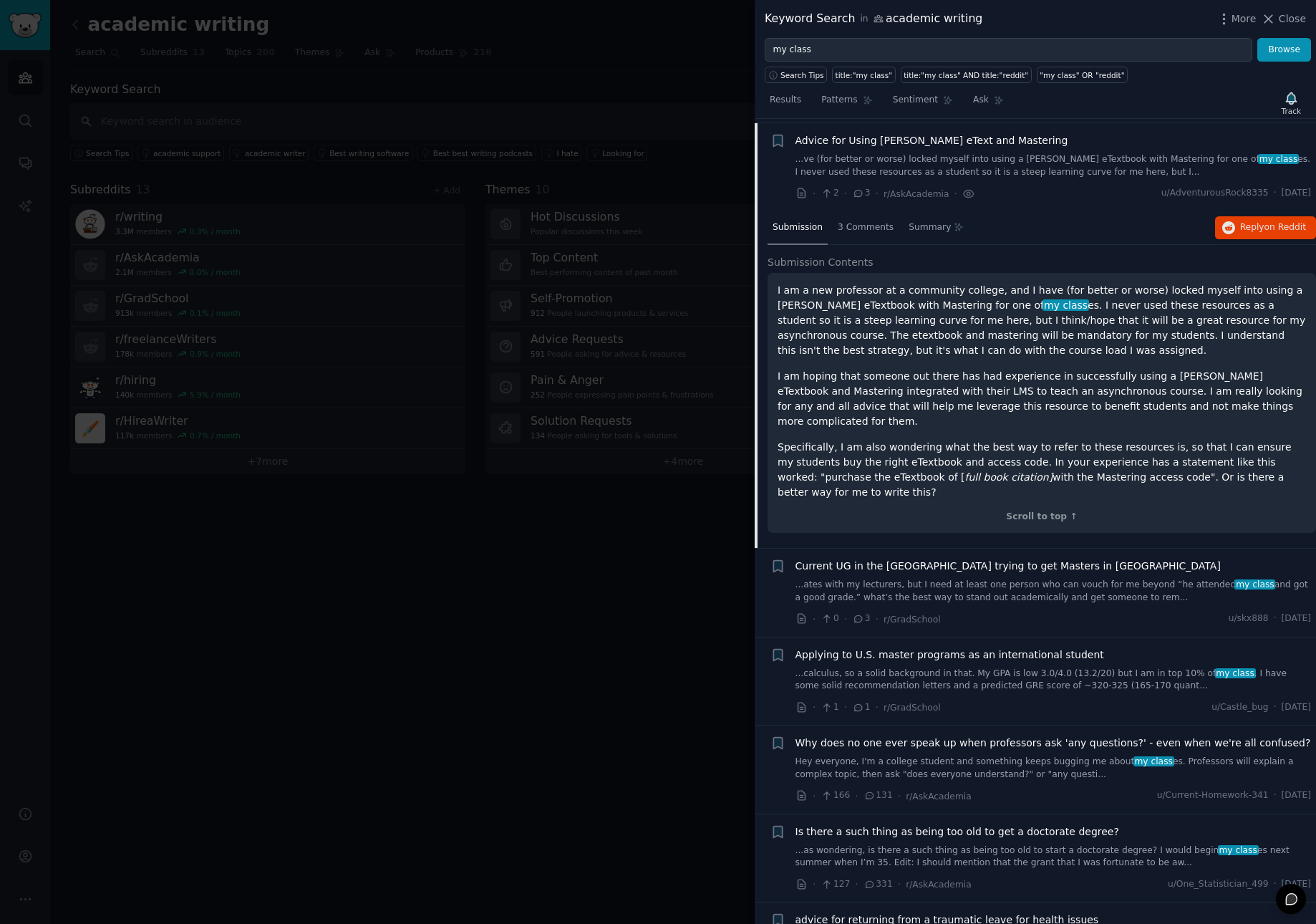
scroll to position [465, 0]
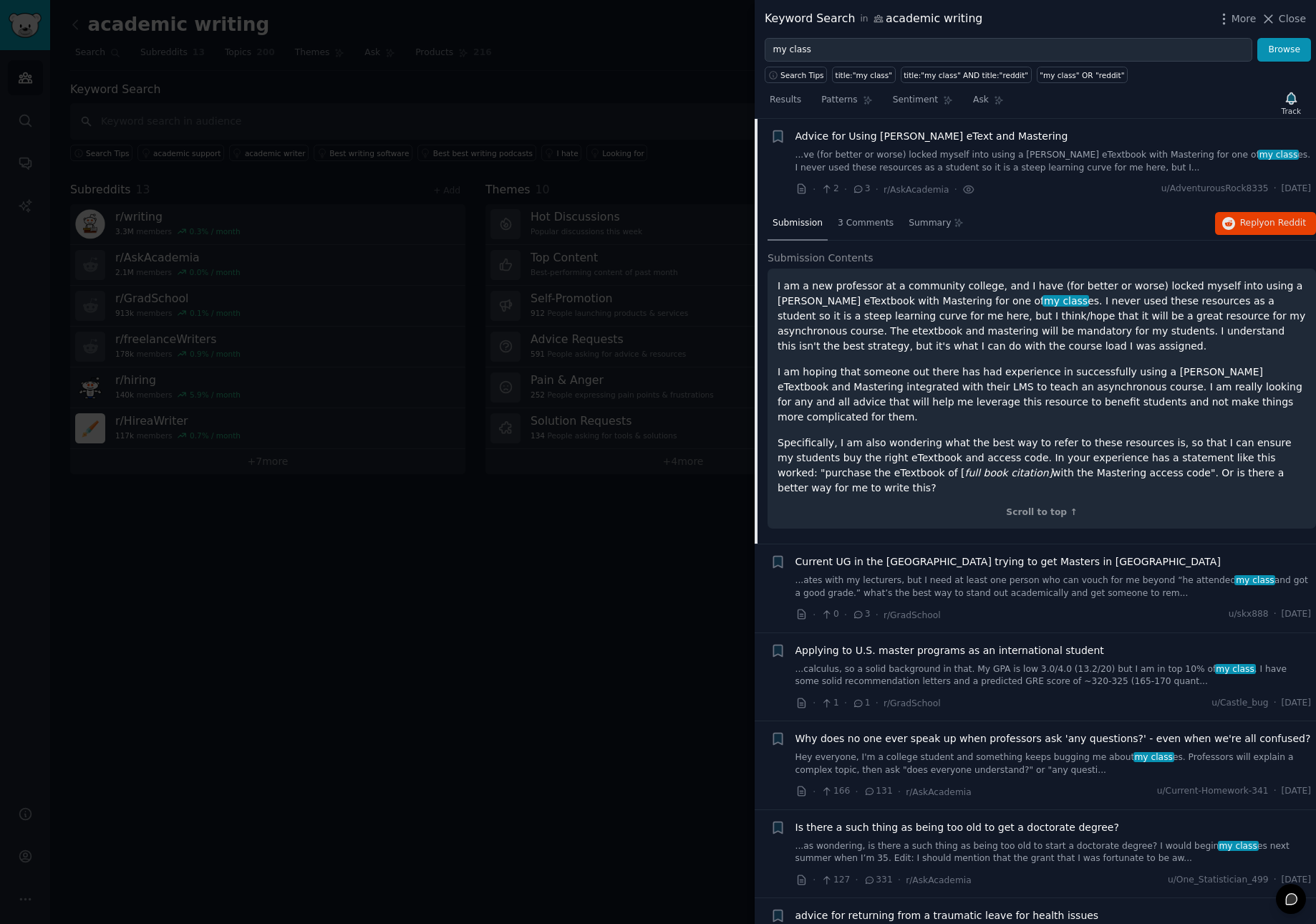
click at [1021, 377] on p "I am hoping that someone out there has had experience in successfully using a P…" at bounding box center [1042, 395] width 528 height 60
click at [1020, 575] on link "...ates with my lecturers, but I need at least one person who can vouch for me …" at bounding box center [1053, 587] width 516 height 25
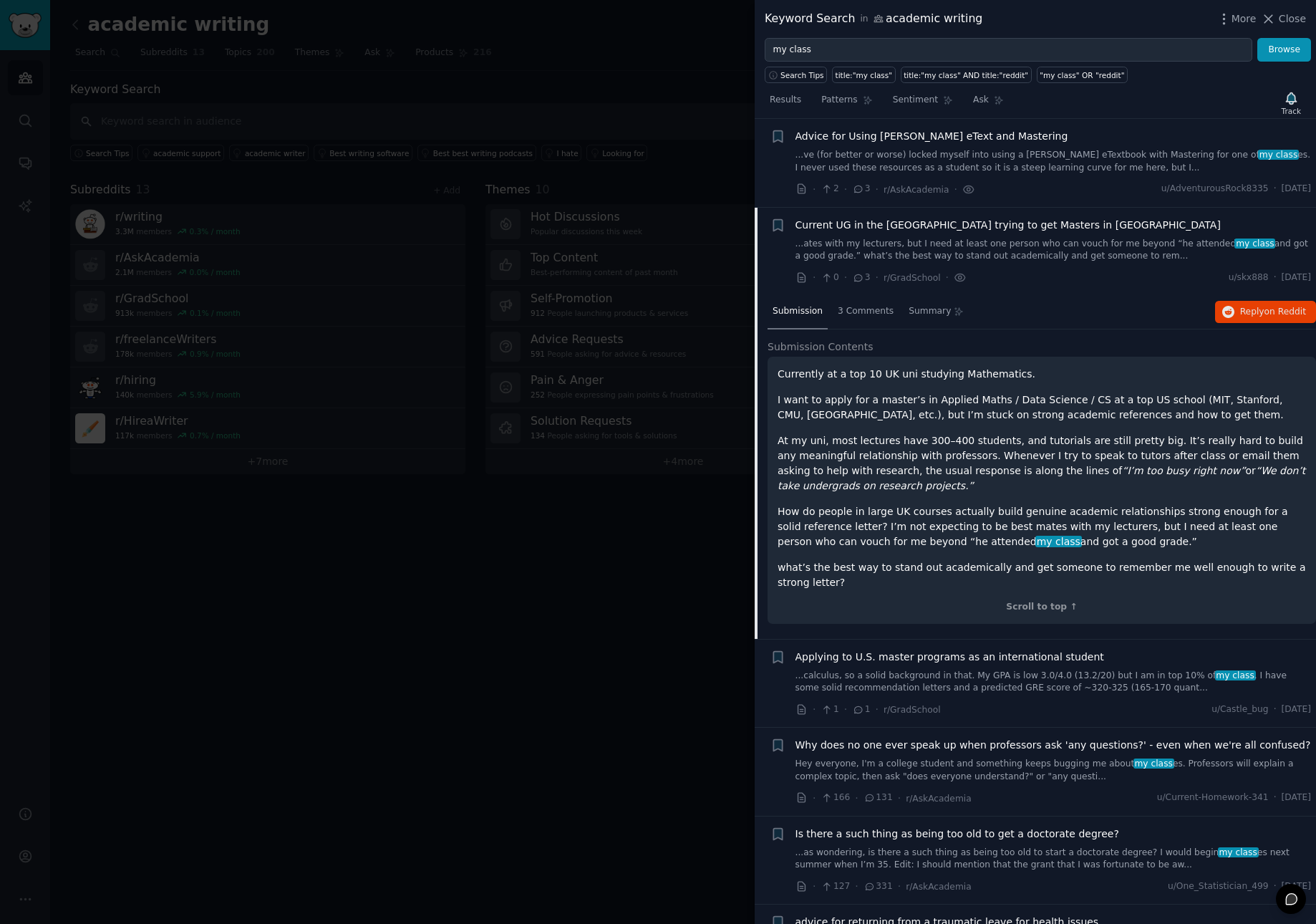
scroll to position [553, 0]
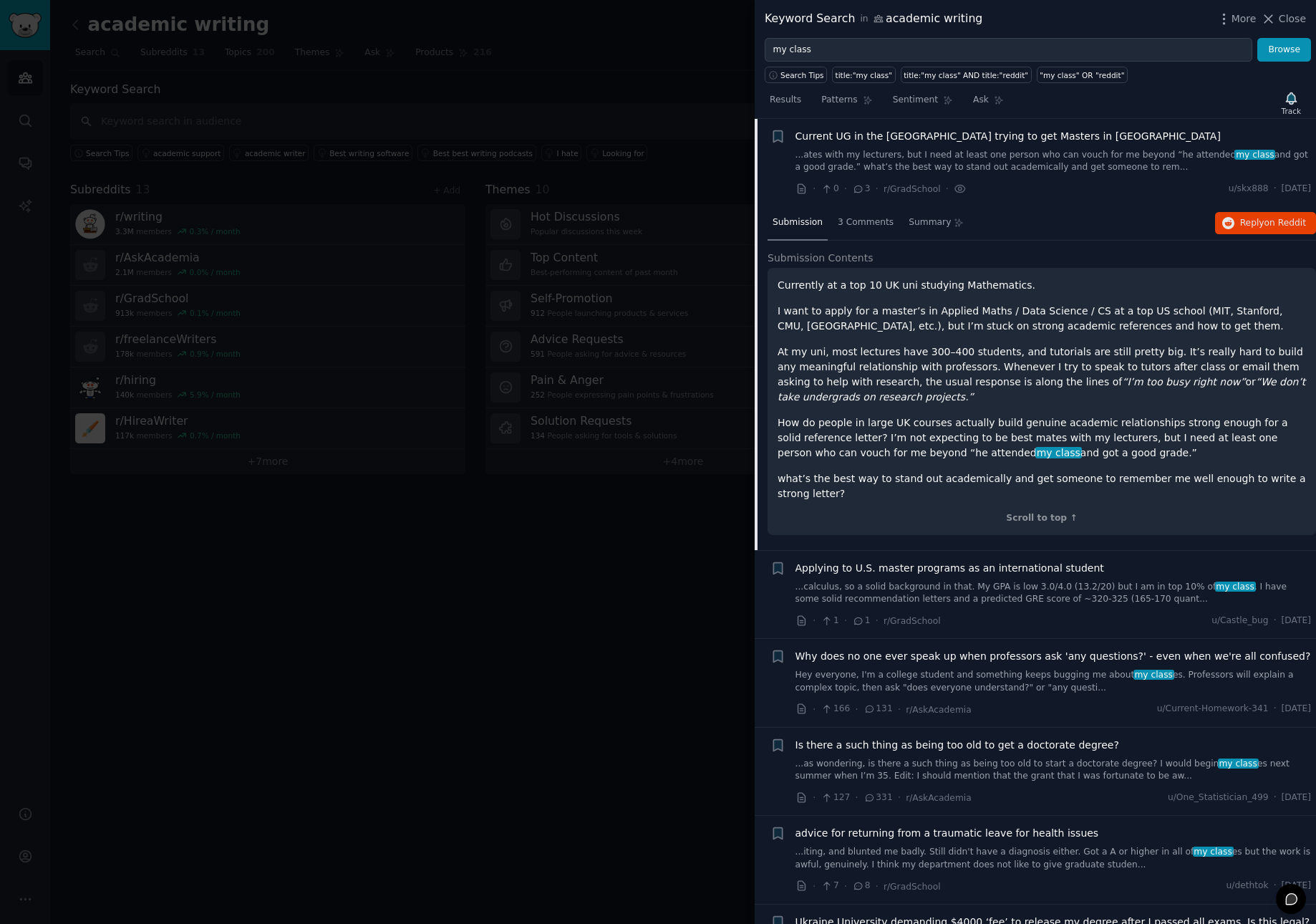
click at [932, 660] on span "Why does no one ever speak up when professors ask 'any questions?' - even when …" at bounding box center [1053, 656] width 515 height 15
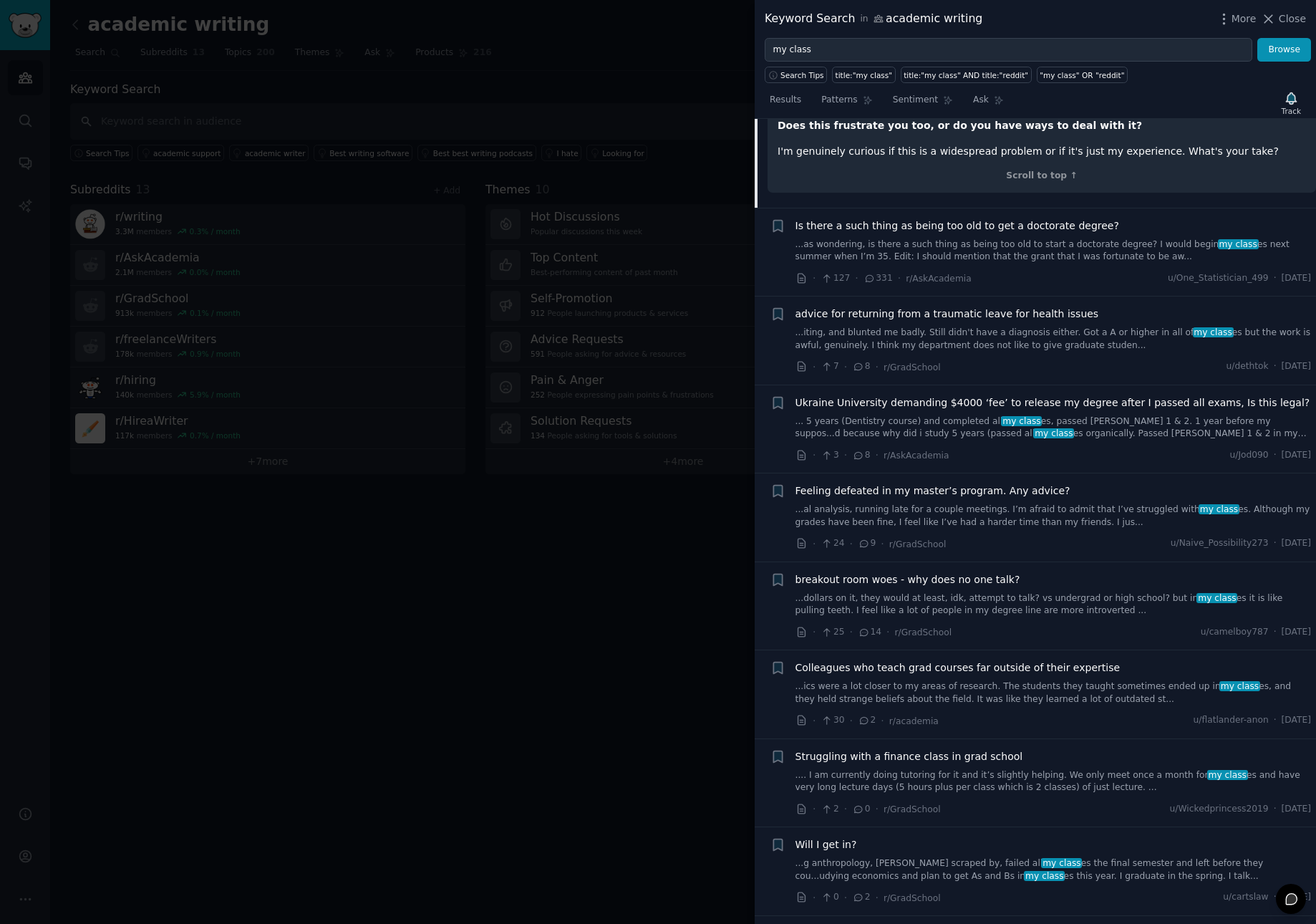
scroll to position [1149, 0]
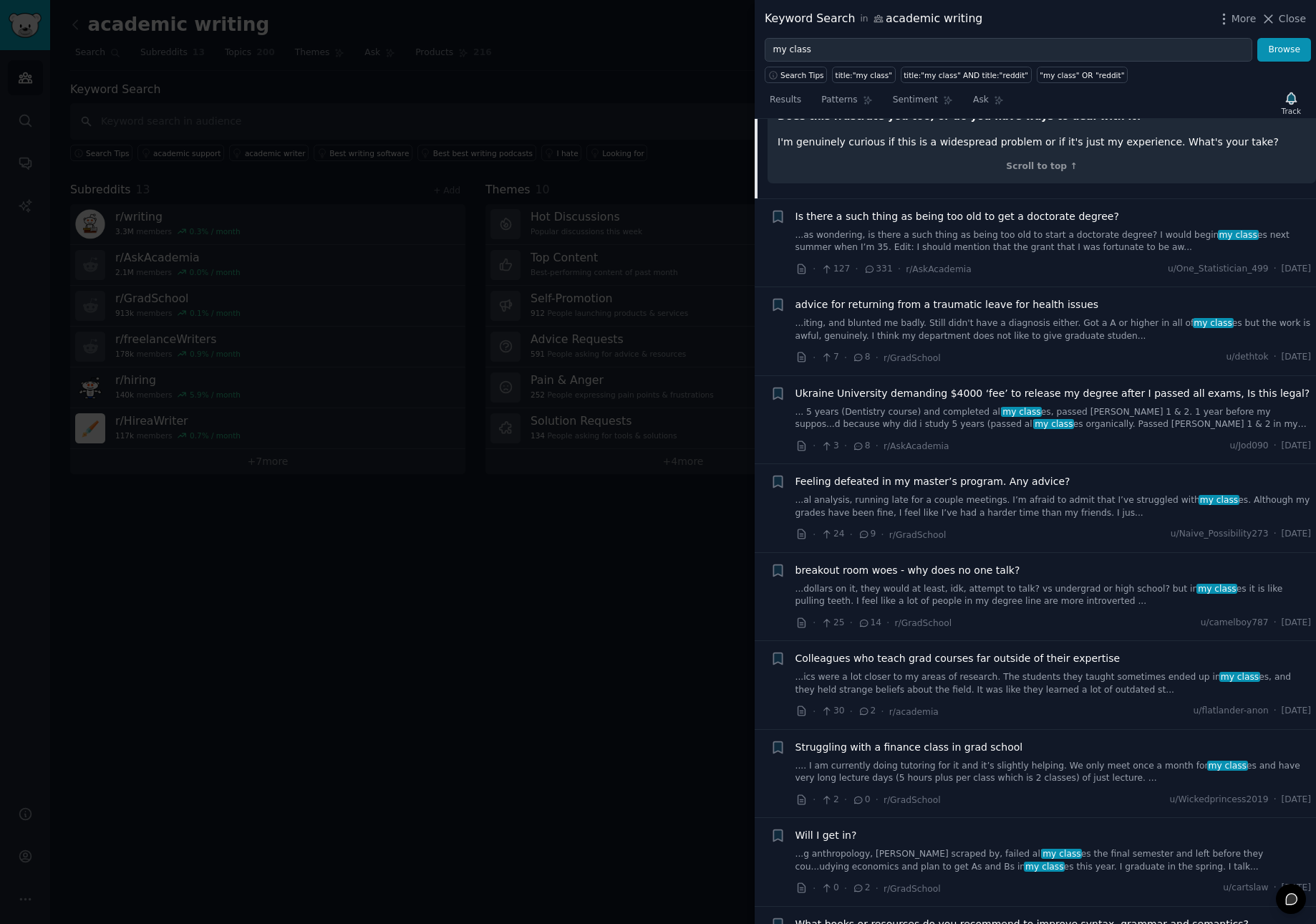
click at [1032, 494] on link "...al analysis, running late for a couple meetings. I’m afraid to admit that I’…" at bounding box center [1053, 506] width 516 height 25
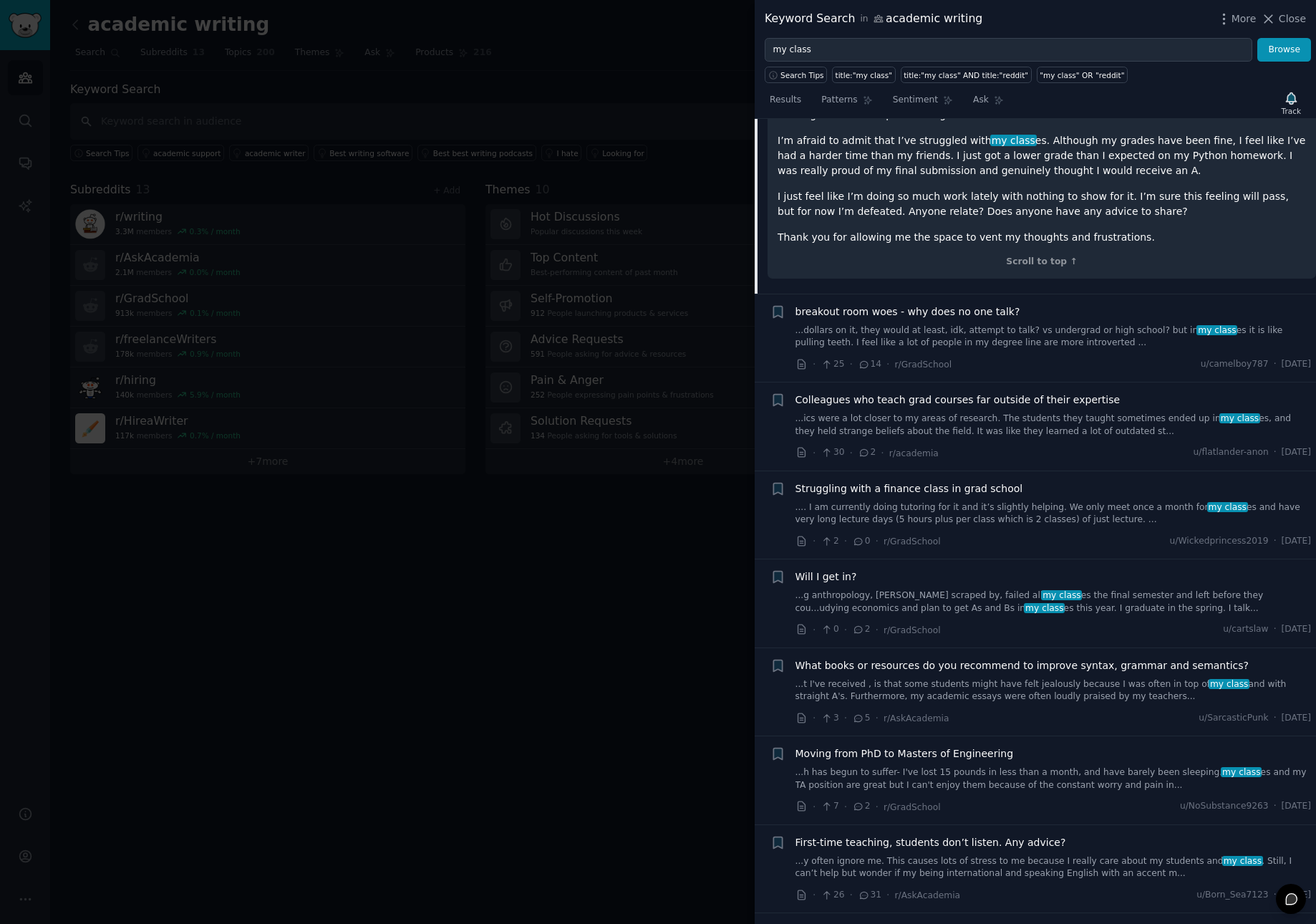
scroll to position [1392, 0]
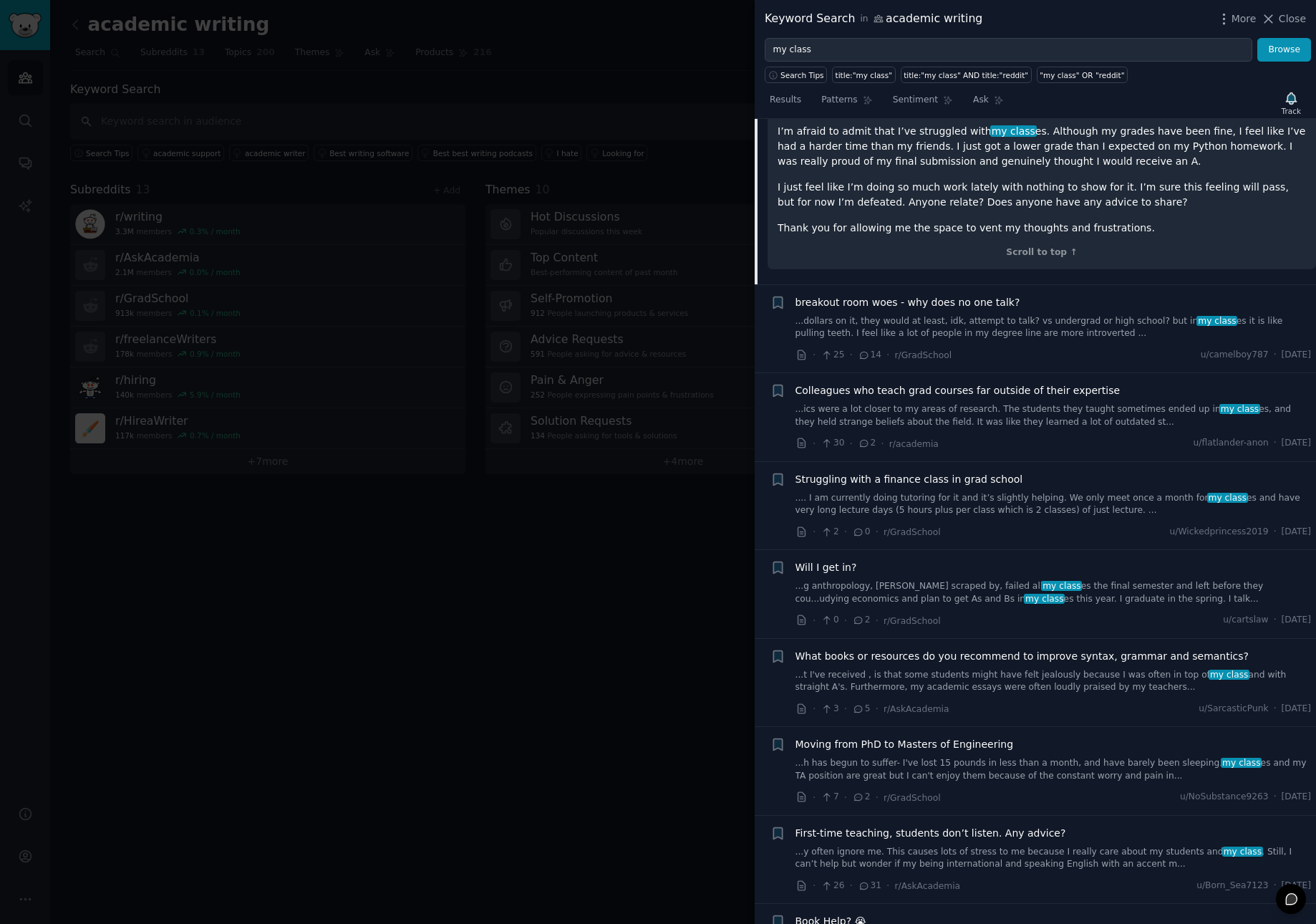
click at [1031, 472] on div "Struggling with a finance class in grad school" at bounding box center [1053, 480] width 516 height 15
click at [994, 472] on span "Struggling with a finance class in grad school" at bounding box center [909, 480] width 228 height 15
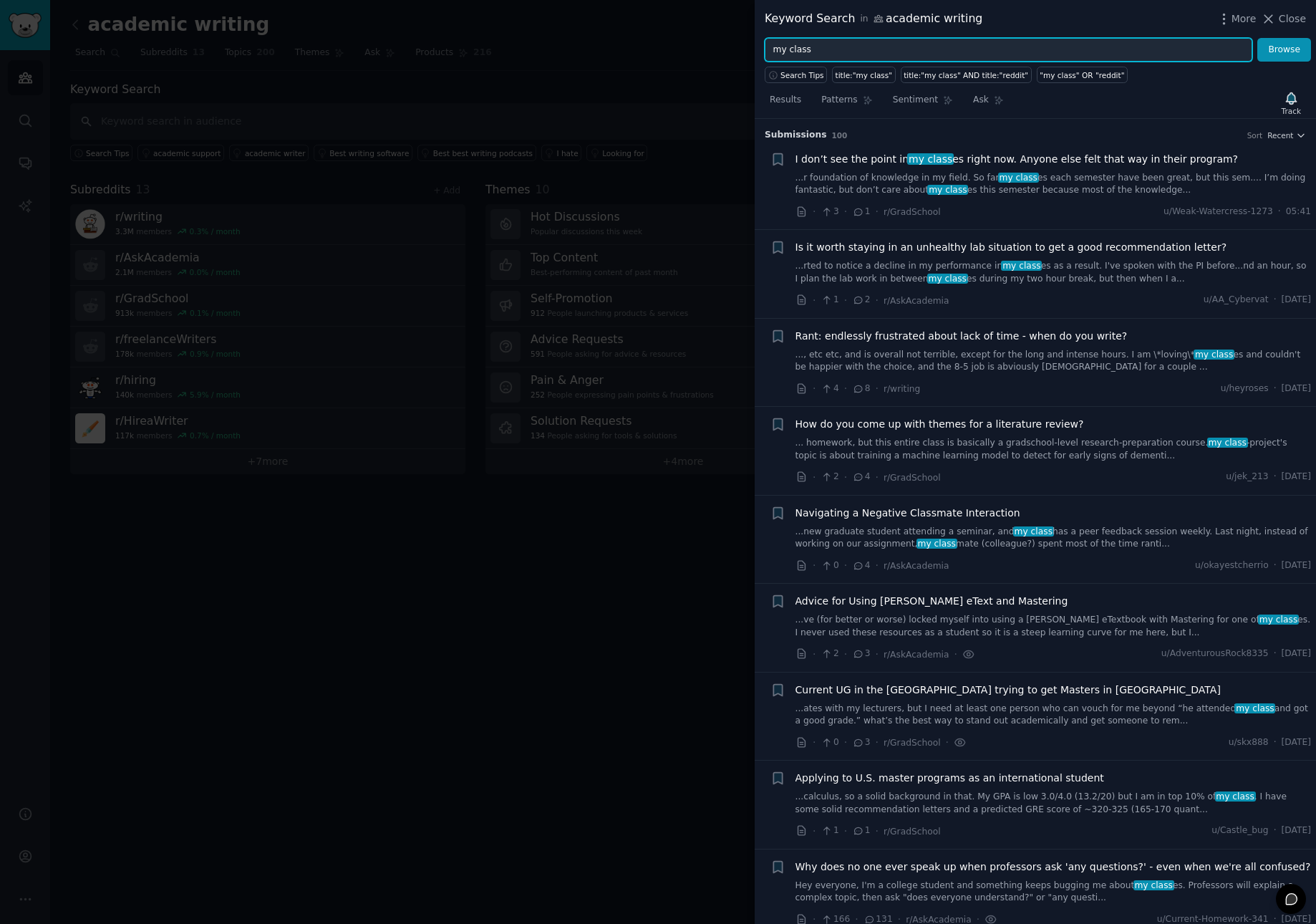
click at [776, 51] on input "my class" at bounding box center [1008, 50] width 488 height 24
click at [831, 45] on input "do my class" at bounding box center [1008, 50] width 488 height 24
type input "do my class for me"
click at [1257, 38] on button "Browse" at bounding box center [1284, 50] width 54 height 24
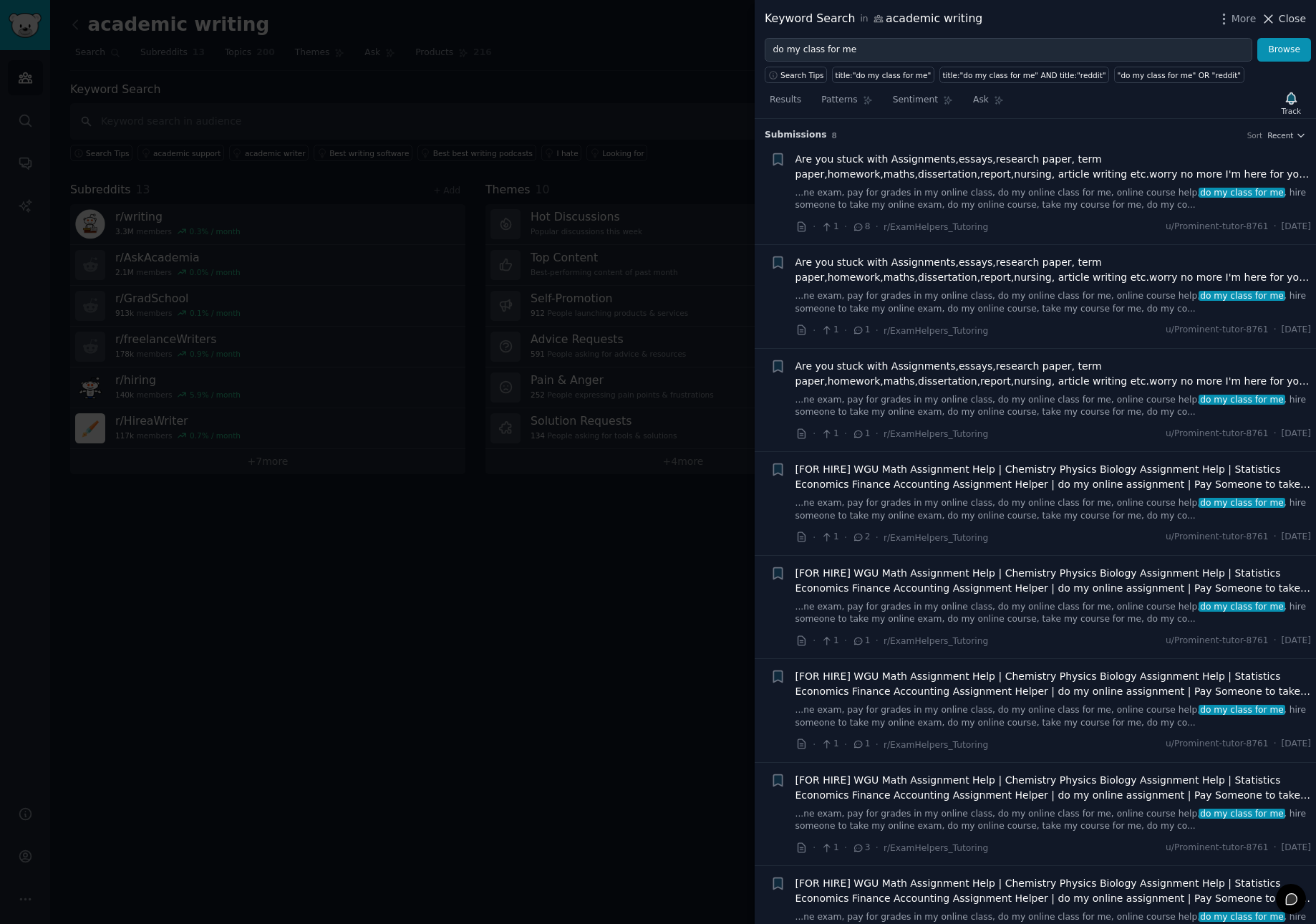
click at [1273, 19] on icon at bounding box center [1268, 18] width 15 height 15
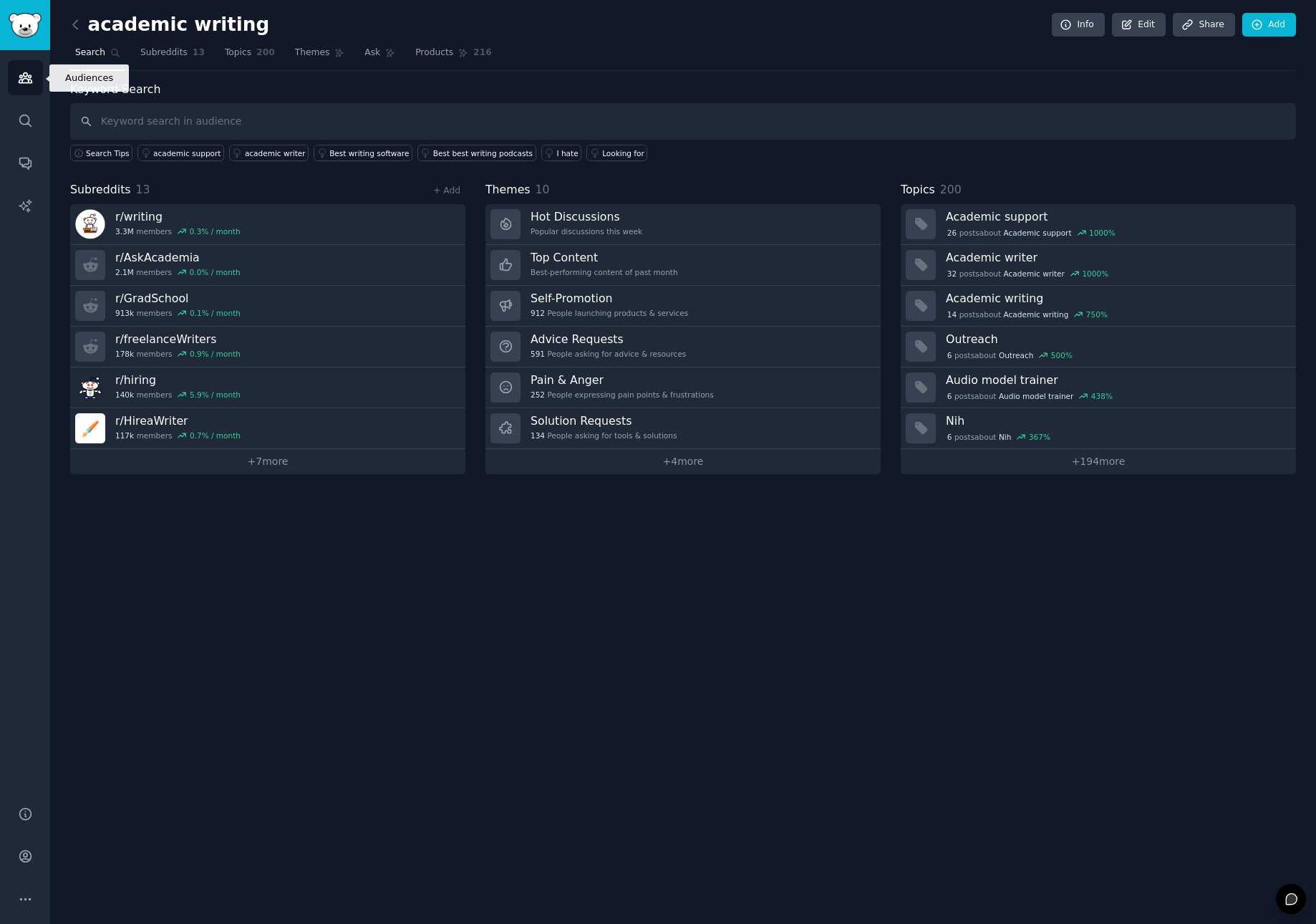
click at [20, 81] on icon "Sidebar" at bounding box center [25, 78] width 15 height 15
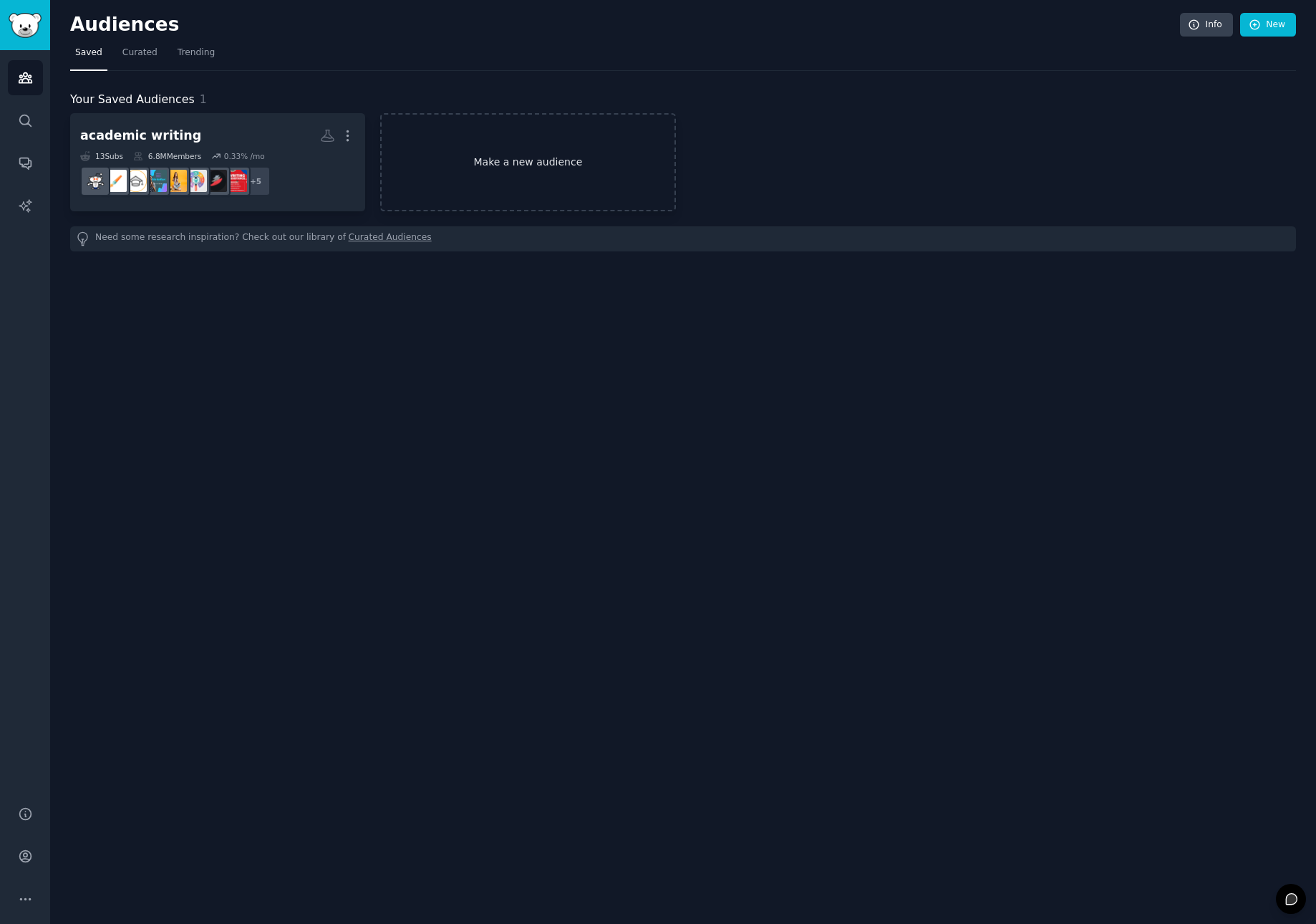
click at [489, 174] on link "Make a new audience" at bounding box center [527, 162] width 295 height 98
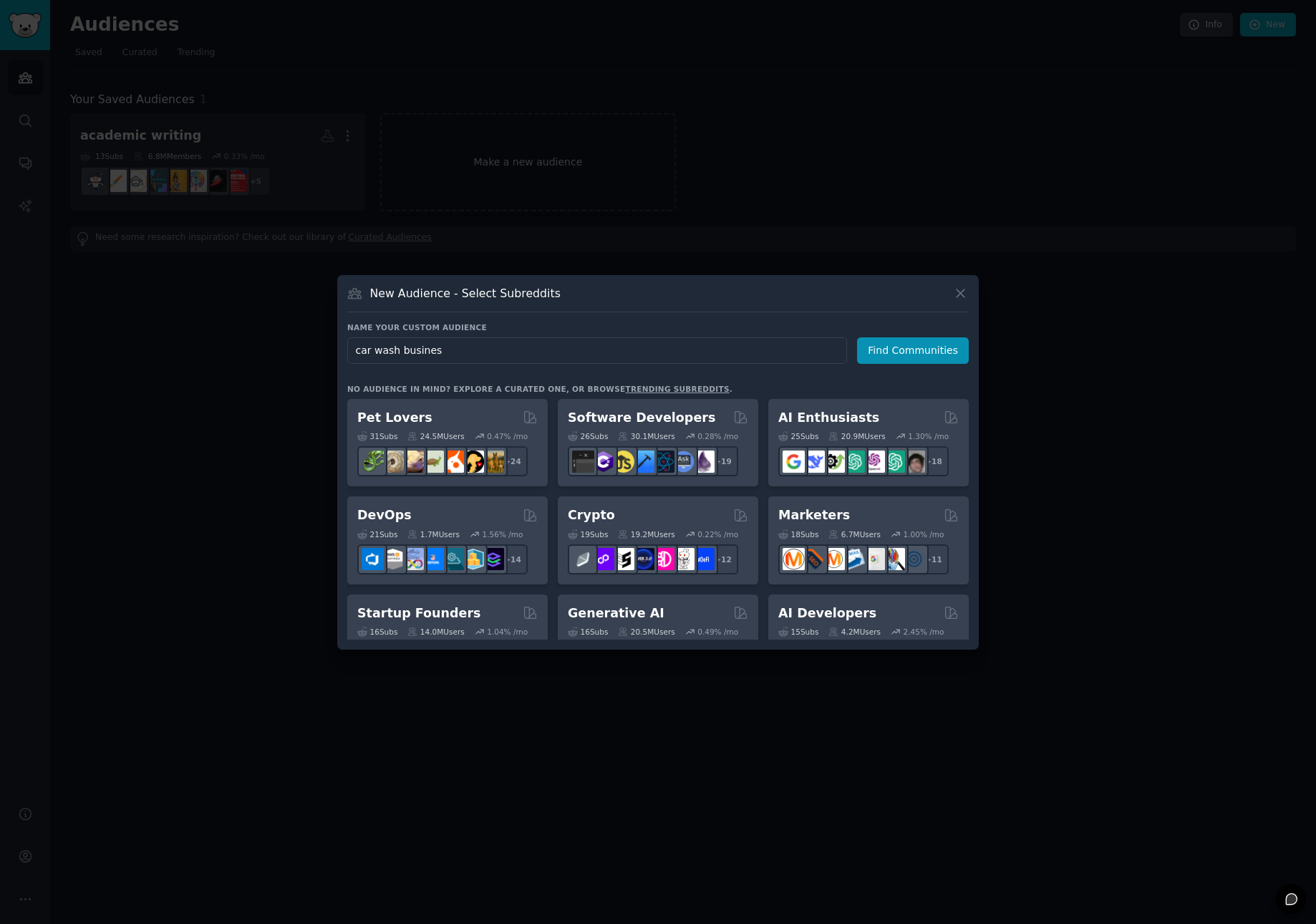
type input "car wash business"
click button "Find Communities" at bounding box center [912, 350] width 112 height 27
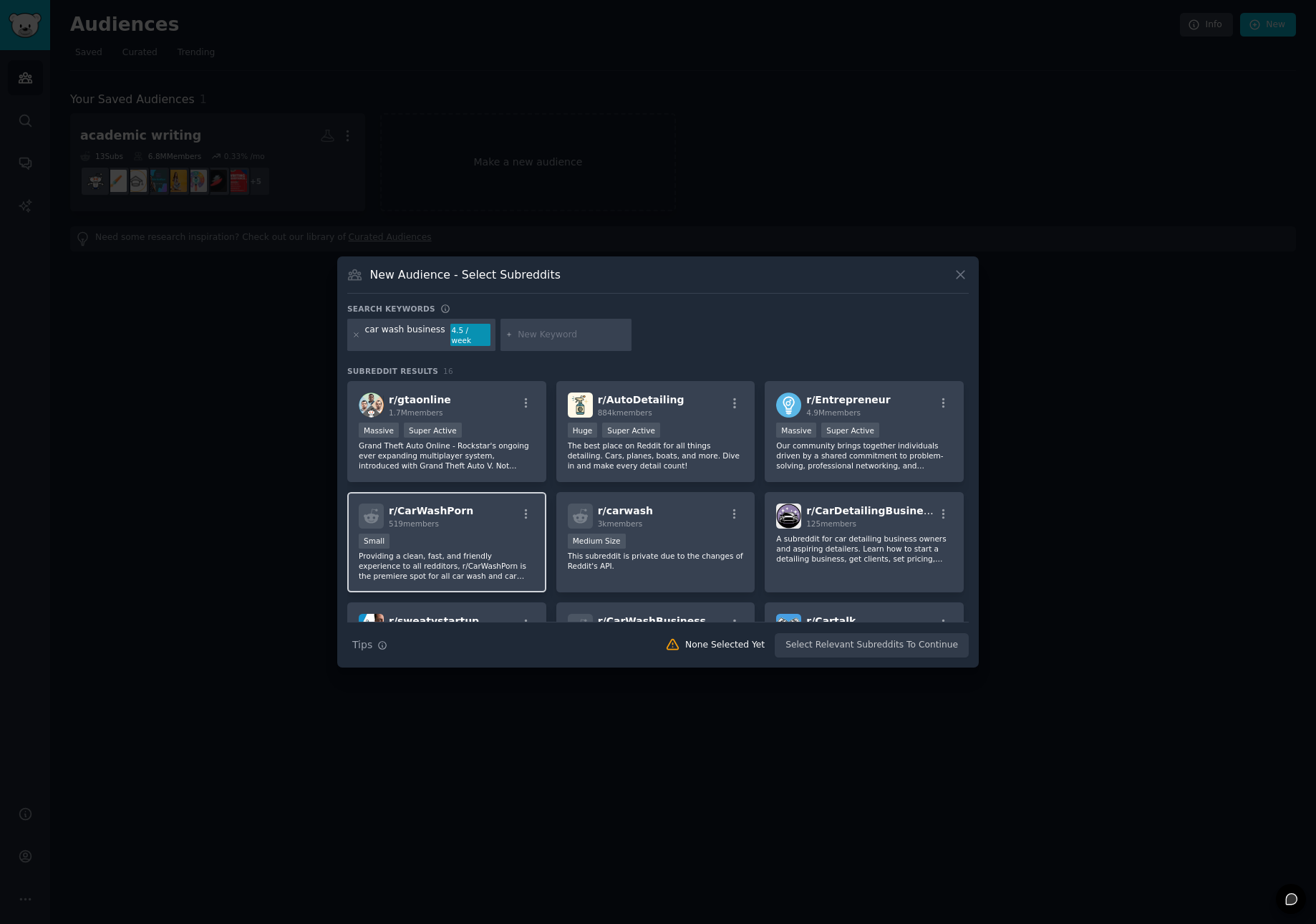
click at [483, 551] on p "Providing a clean, fast, and friendly experience to all redditors, r/CarWashPor…" at bounding box center [446, 565] width 176 height 30
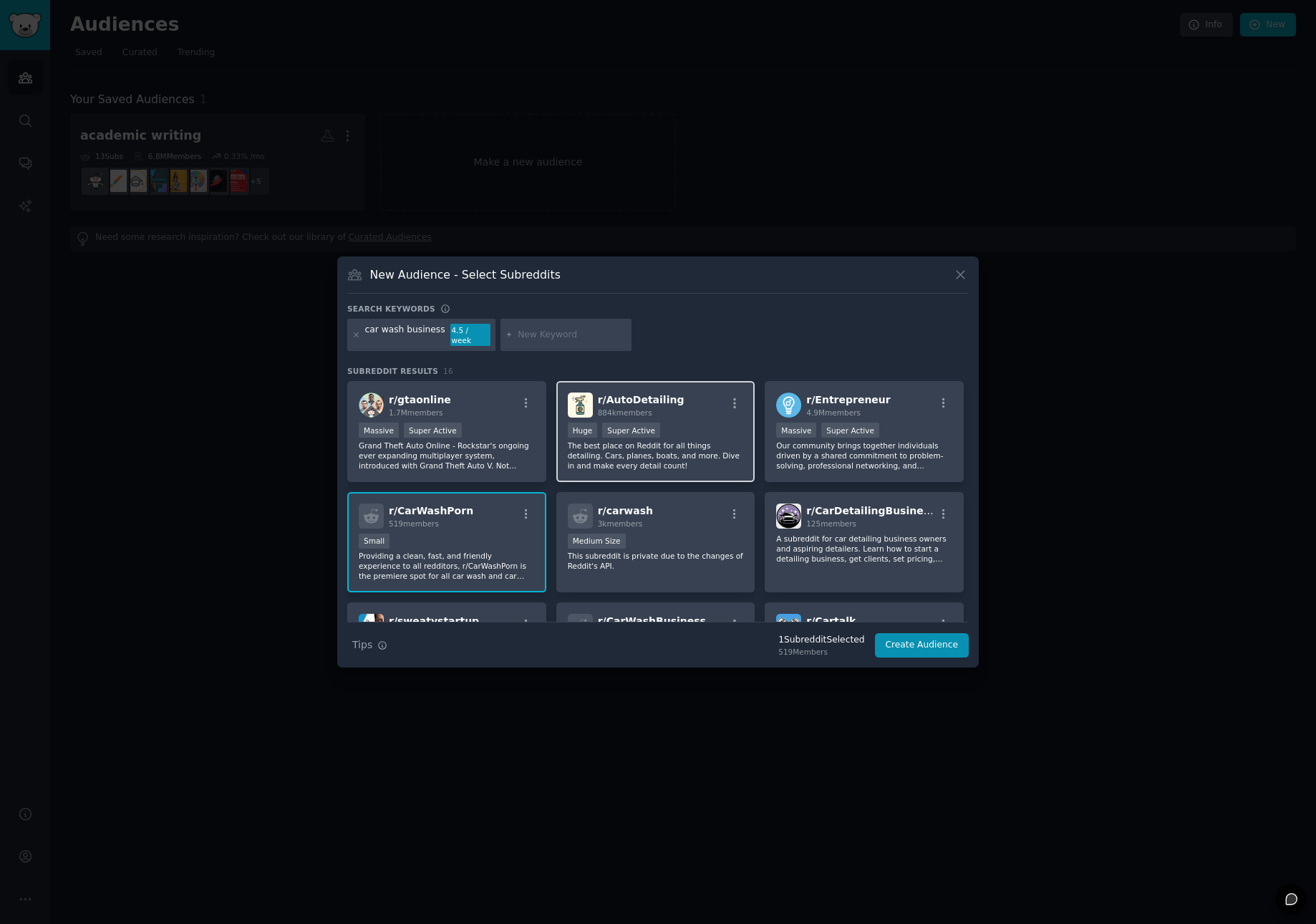
click at [632, 450] on p "The best place on Reddit for all things detailing. Cars, planes, boats, and mor…" at bounding box center [656, 456] width 176 height 30
click at [827, 458] on p "Our community brings together individuals driven by a shared commitment to prob…" at bounding box center [863, 456] width 176 height 30
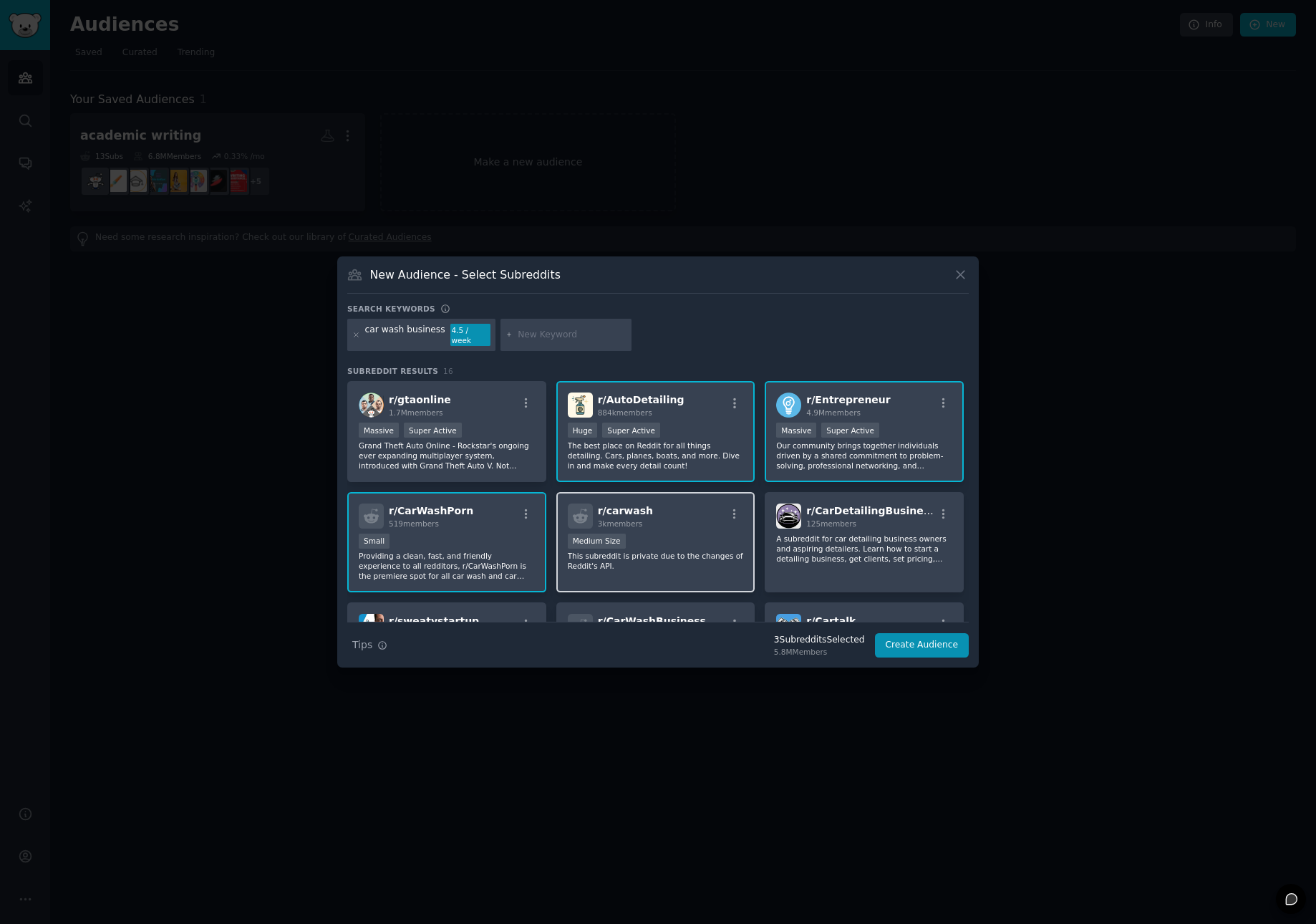
click at [726, 534] on div "Medium Size" at bounding box center [656, 542] width 176 height 18
click at [830, 543] on p "A subreddit for car detailing business owners and aspiring detailers. Learn how…" at bounding box center [863, 549] width 176 height 30
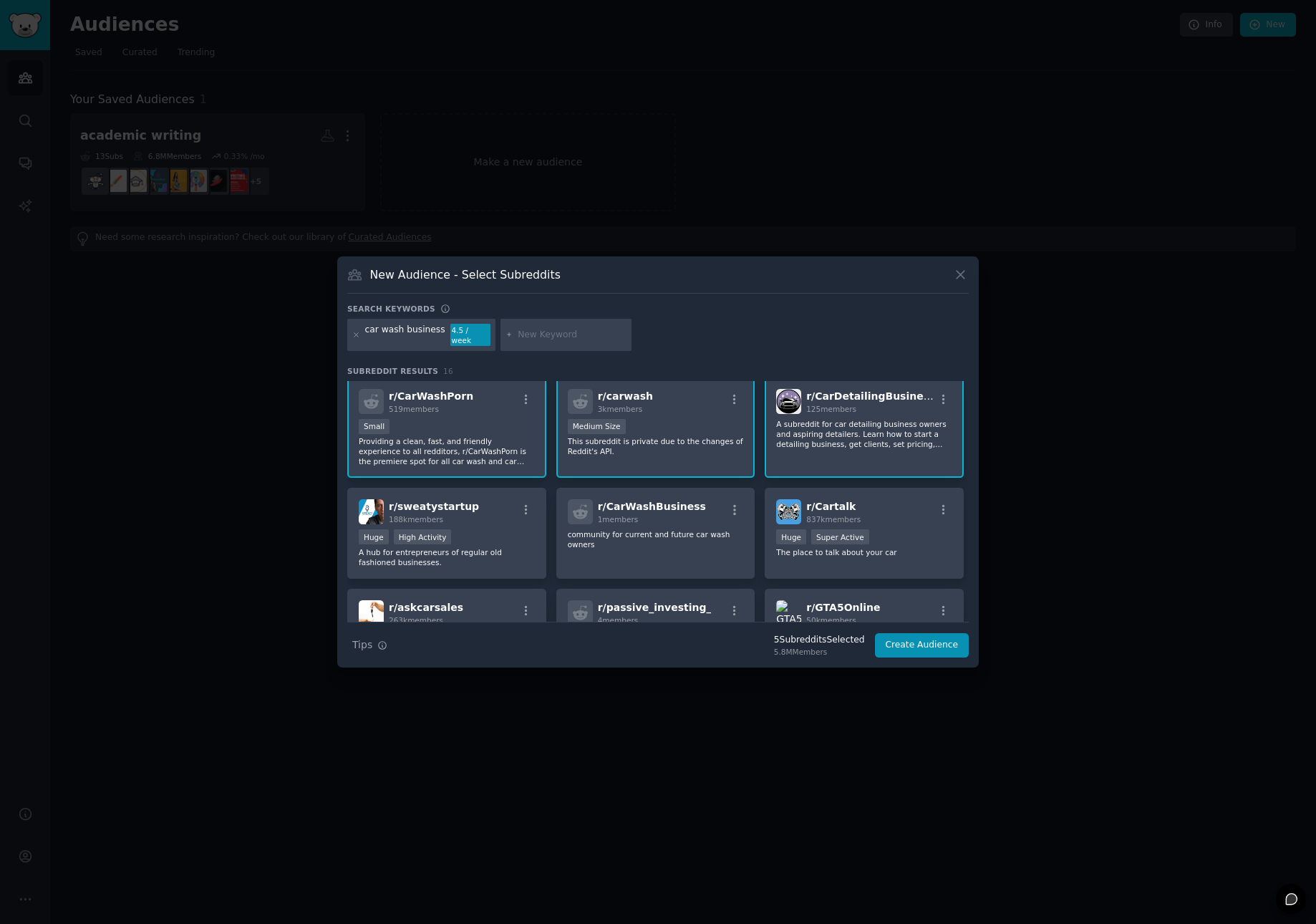
scroll to position [167, 0]
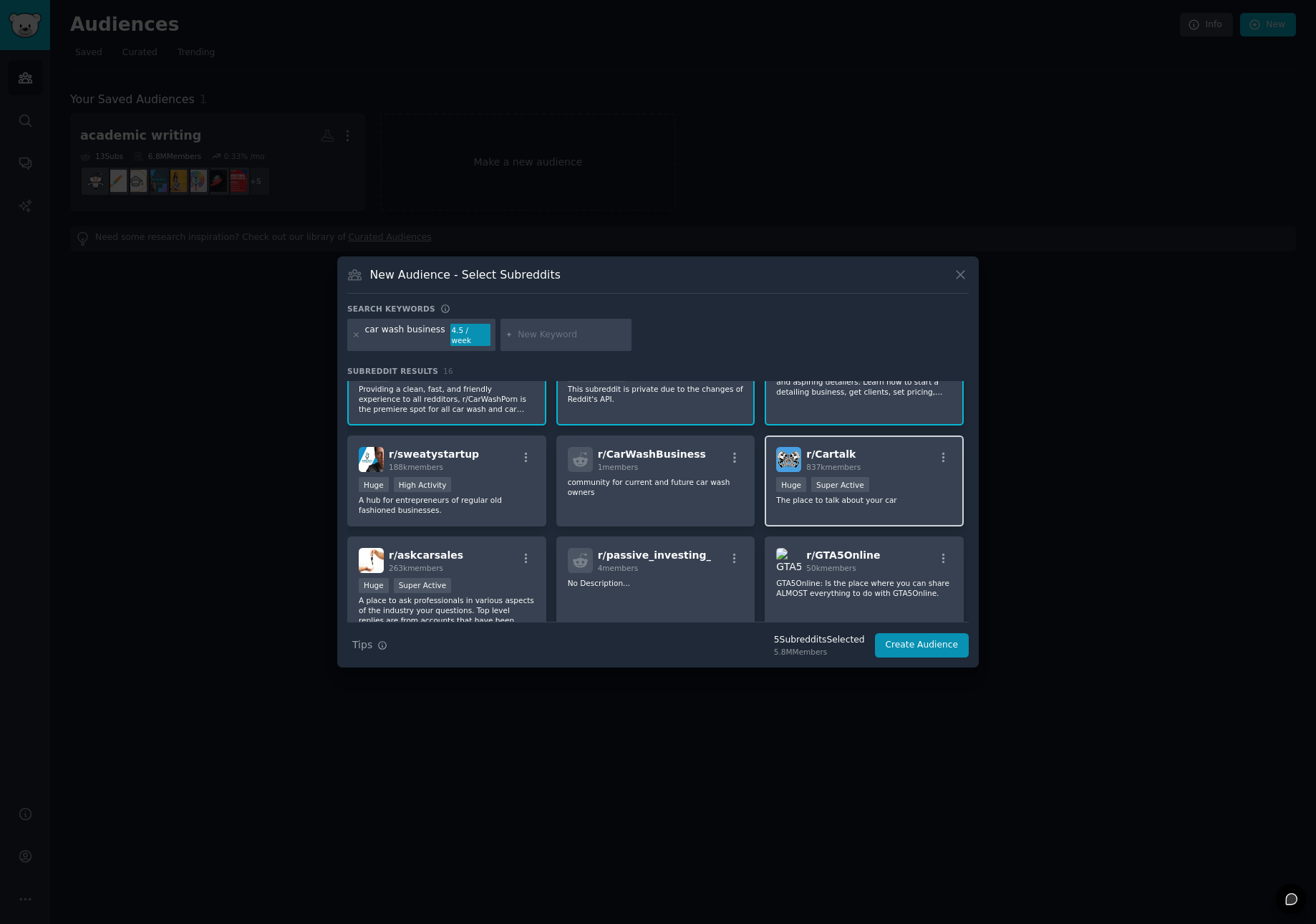
click at [836, 511] on div "r/ Cartalk 837k members Huge Super Active The place to talk about your car" at bounding box center [864, 480] width 199 height 91
click at [697, 505] on div "r/ CarWashBusiness 1 members community for current and future car wash owners" at bounding box center [656, 480] width 199 height 91
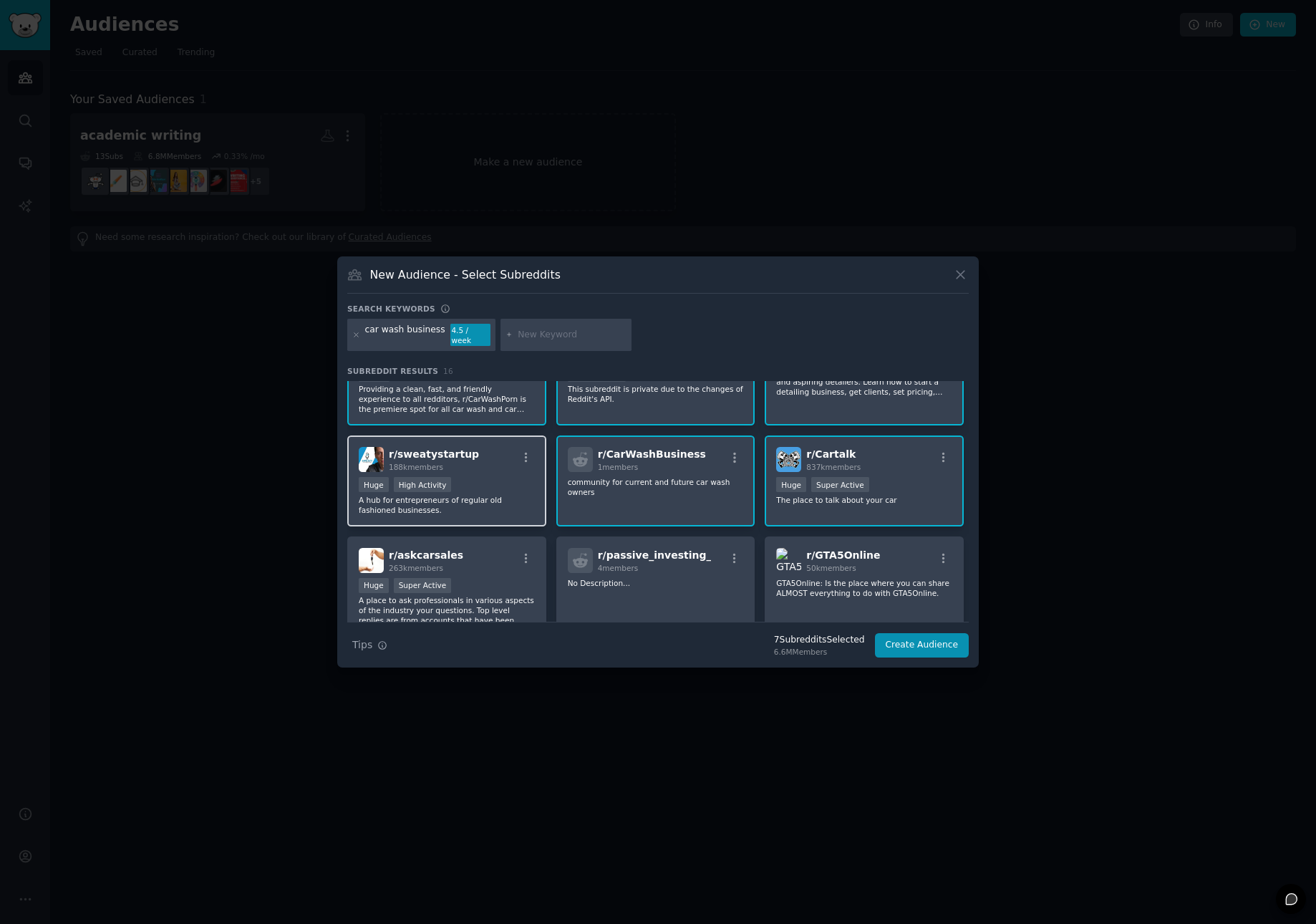
click at [483, 495] on p "A hub for entrepreneurs of regular old fashioned businesses." at bounding box center [446, 505] width 176 height 20
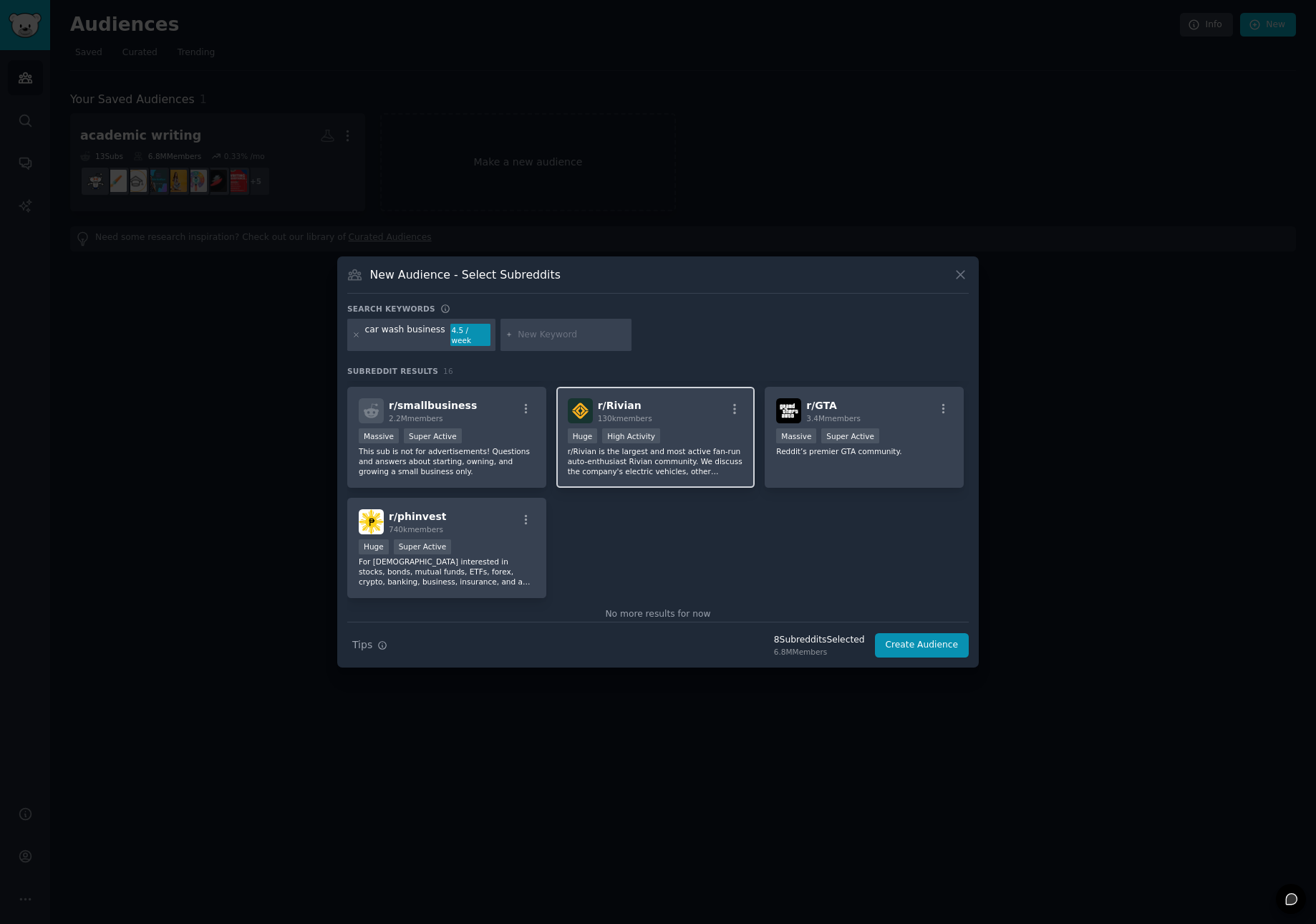
scroll to position [454, 0]
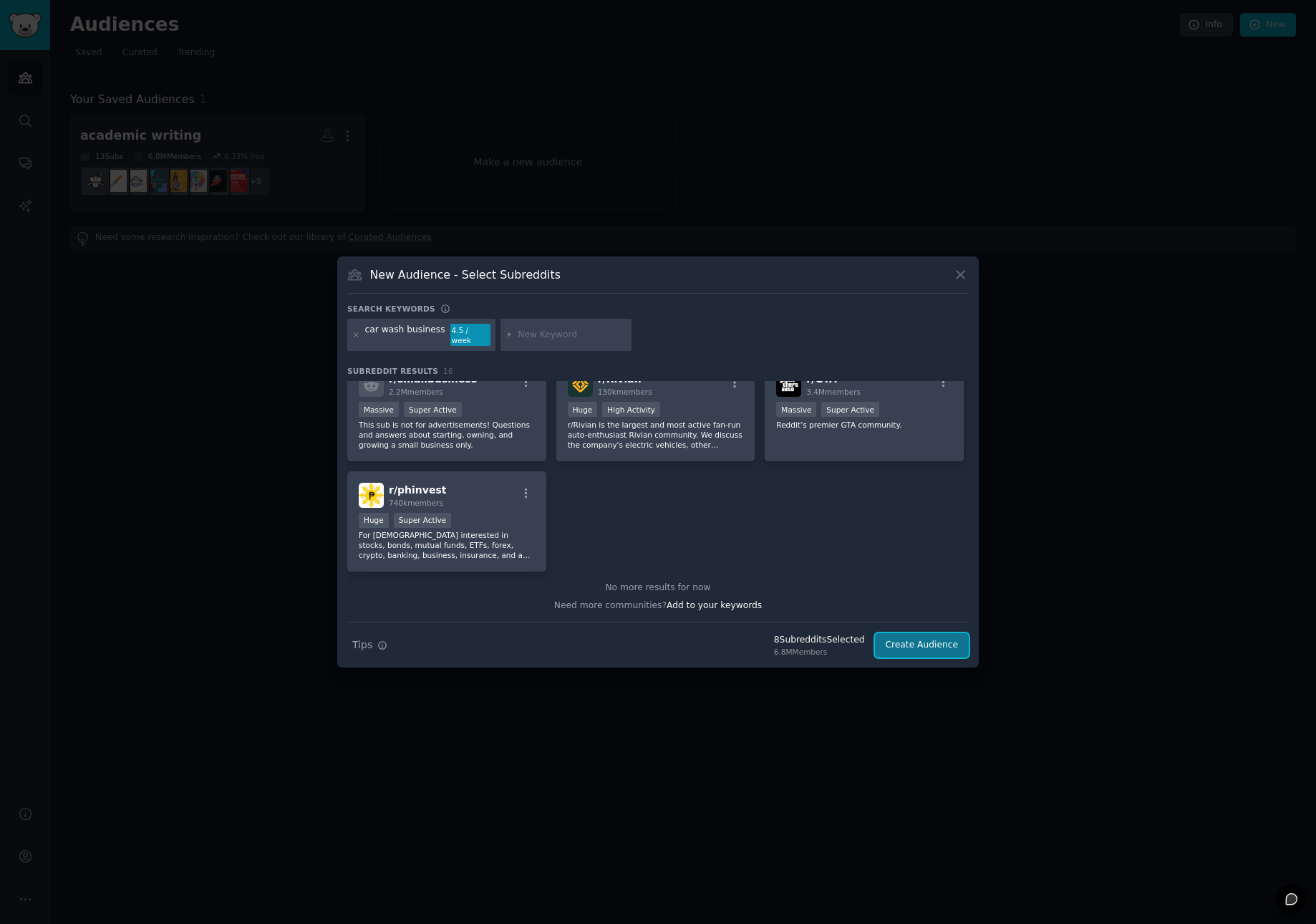
click at [920, 645] on button "Create Audience" at bounding box center [922, 645] width 94 height 24
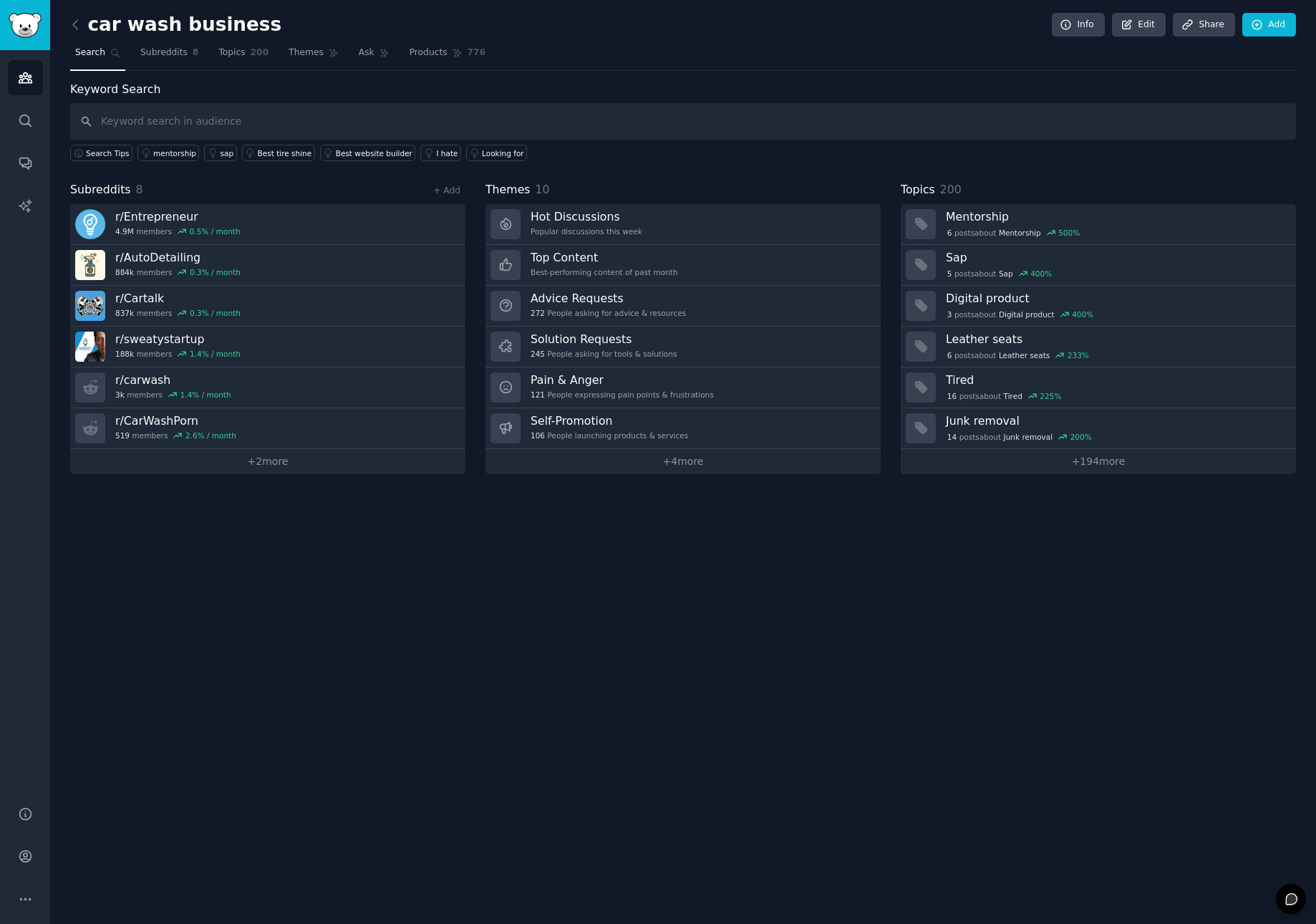
type input "w"
type input "positioning"
